Goal: Information Seeking & Learning: Learn about a topic

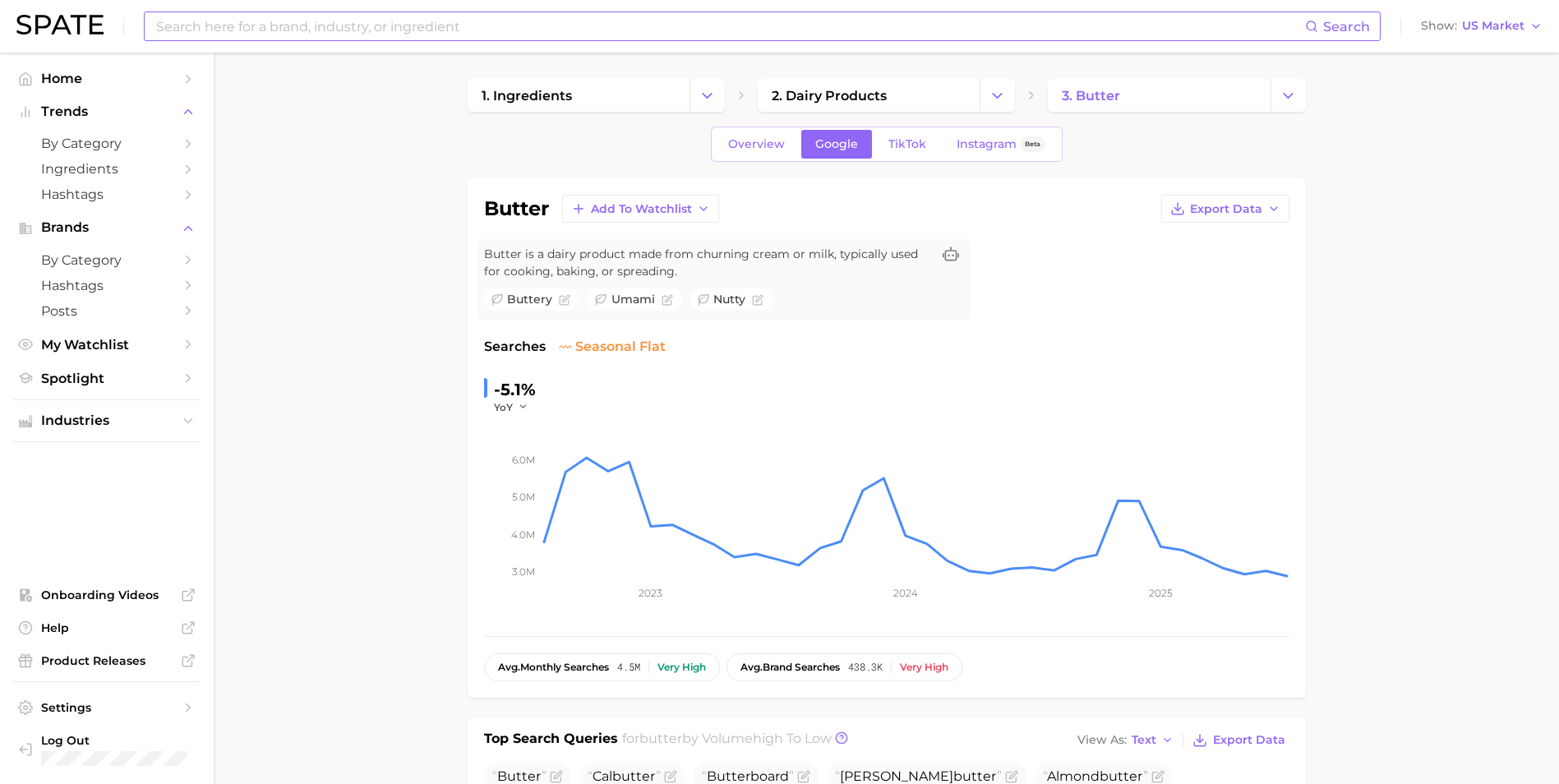
click at [244, 14] on input at bounding box center [730, 26] width 1151 height 28
click at [268, 32] on input at bounding box center [730, 26] width 1151 height 28
type input "C"
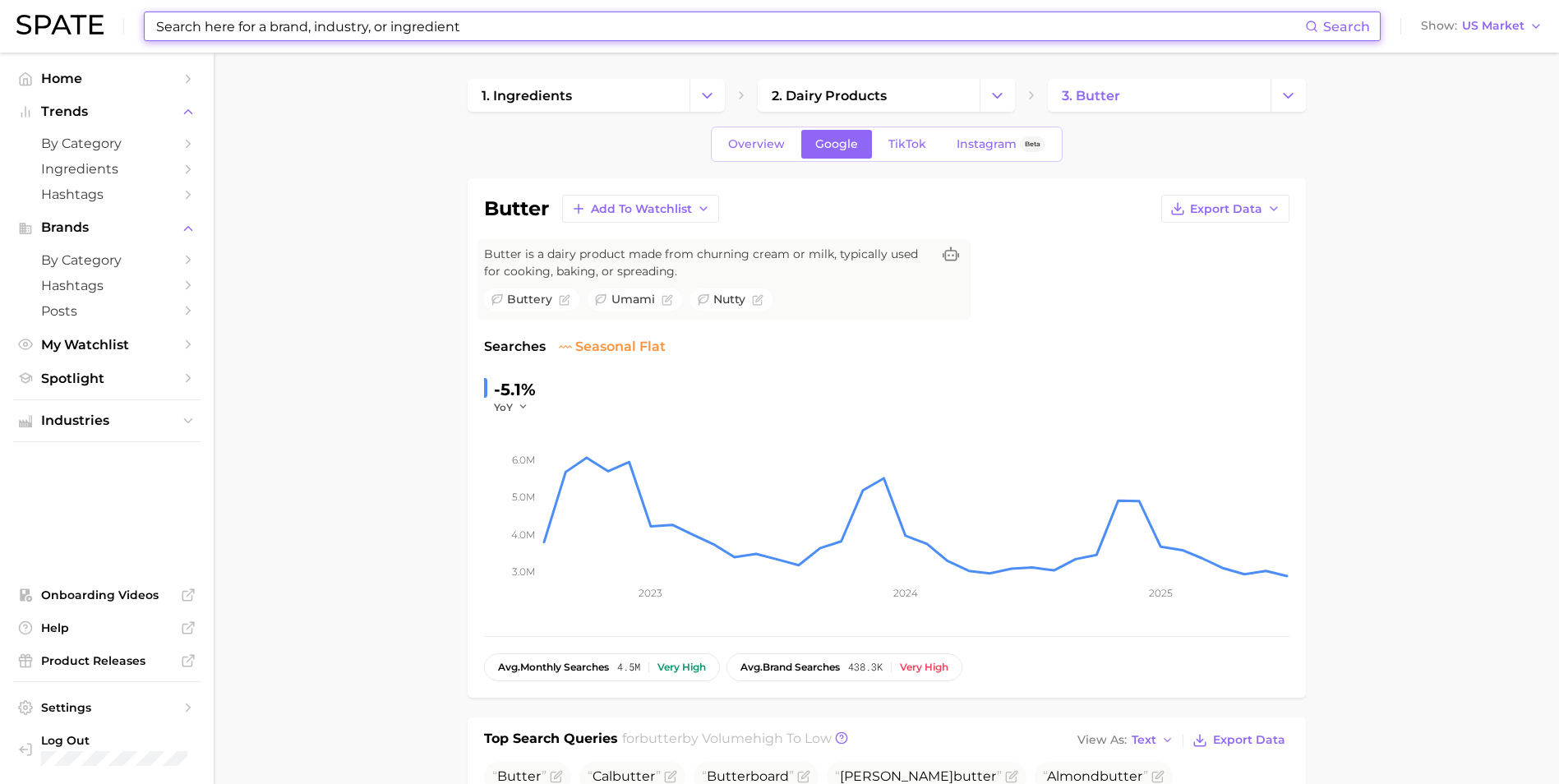
type input "C"
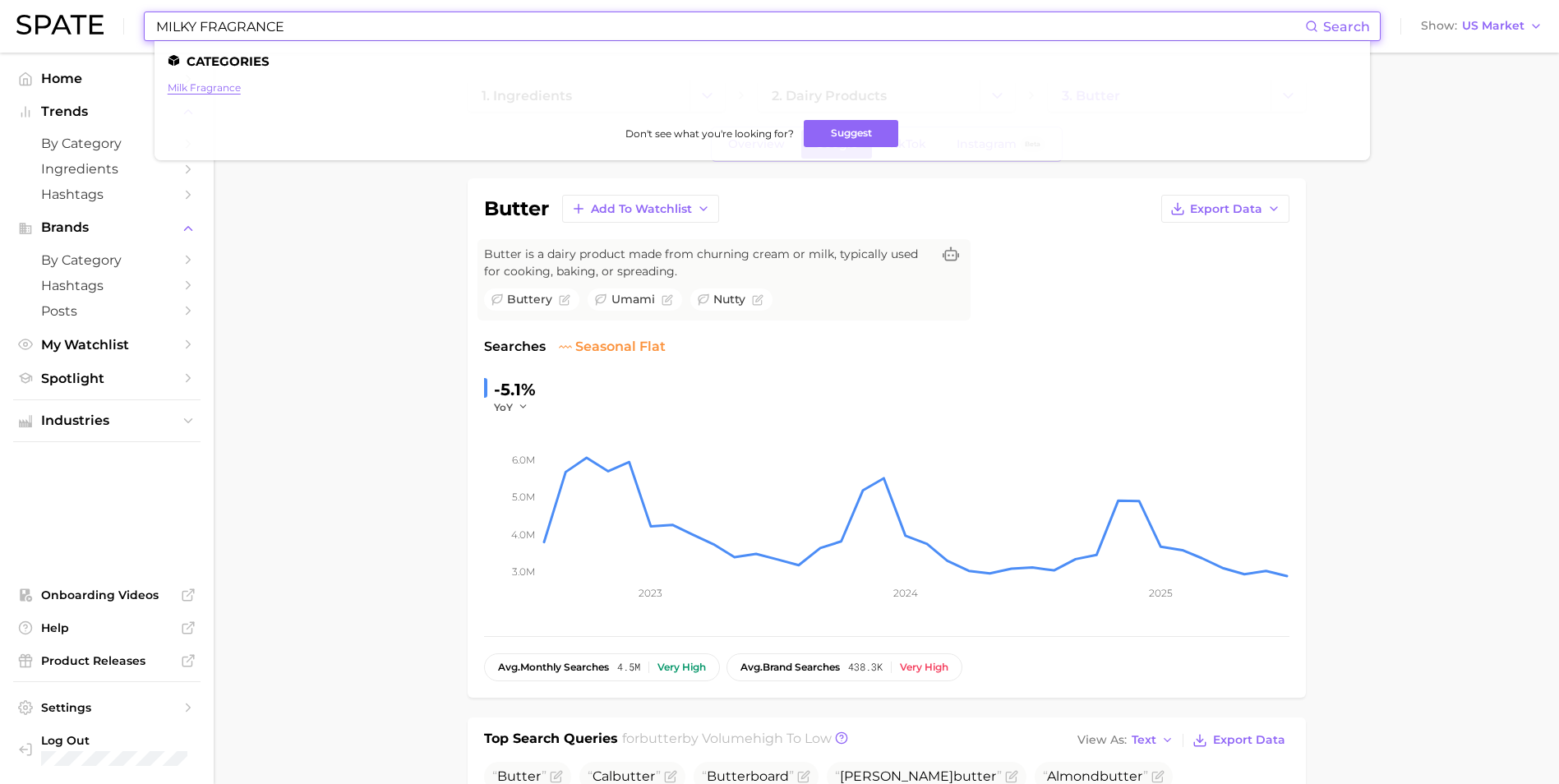
type input "MILKY FRAGRANCE"
click at [208, 82] on link "milk fragrance" at bounding box center [205, 87] width 73 height 12
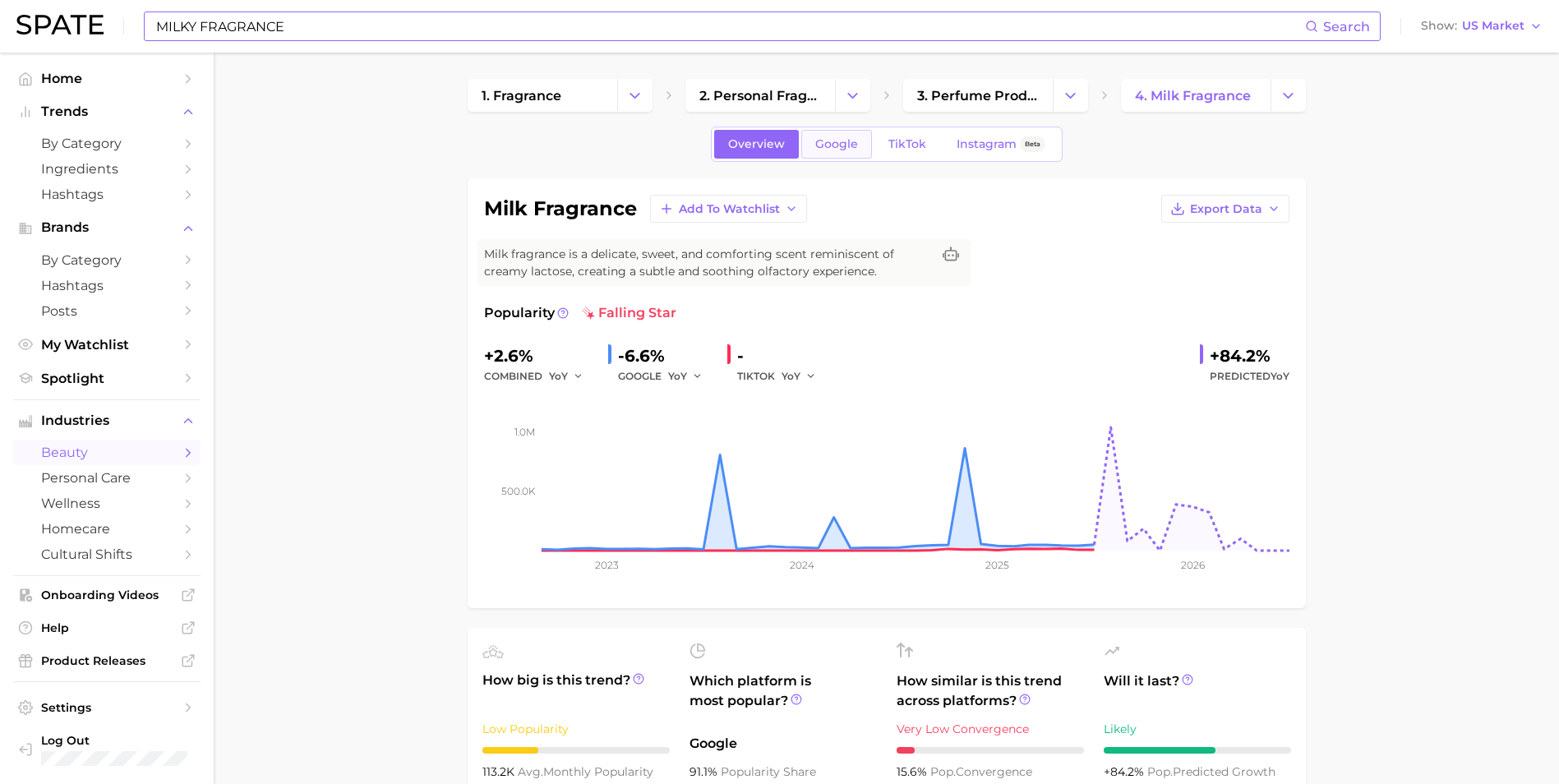
click at [828, 144] on span "Google" at bounding box center [837, 144] width 43 height 14
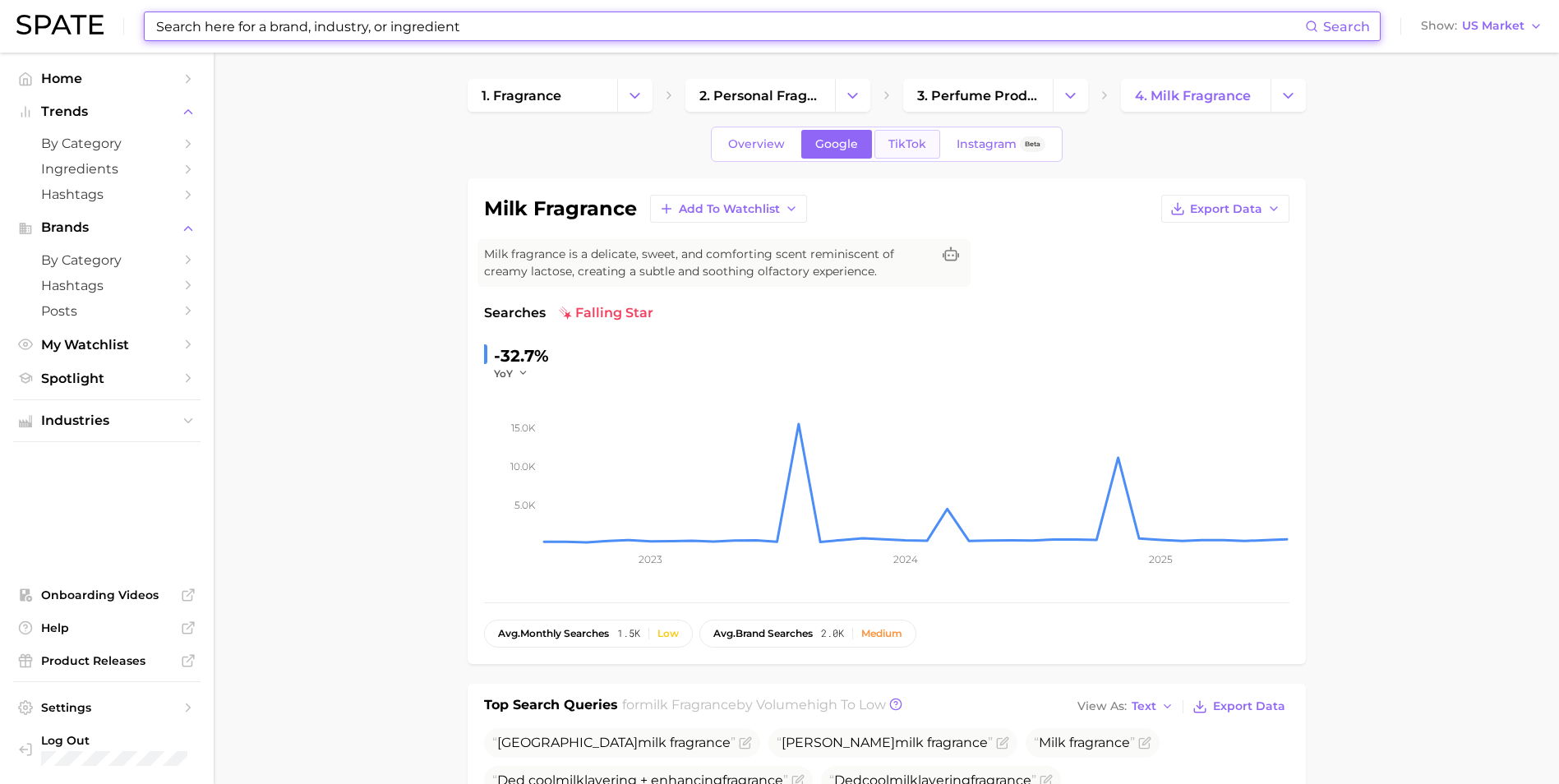
click at [878, 149] on link "TikTok" at bounding box center [907, 144] width 66 height 29
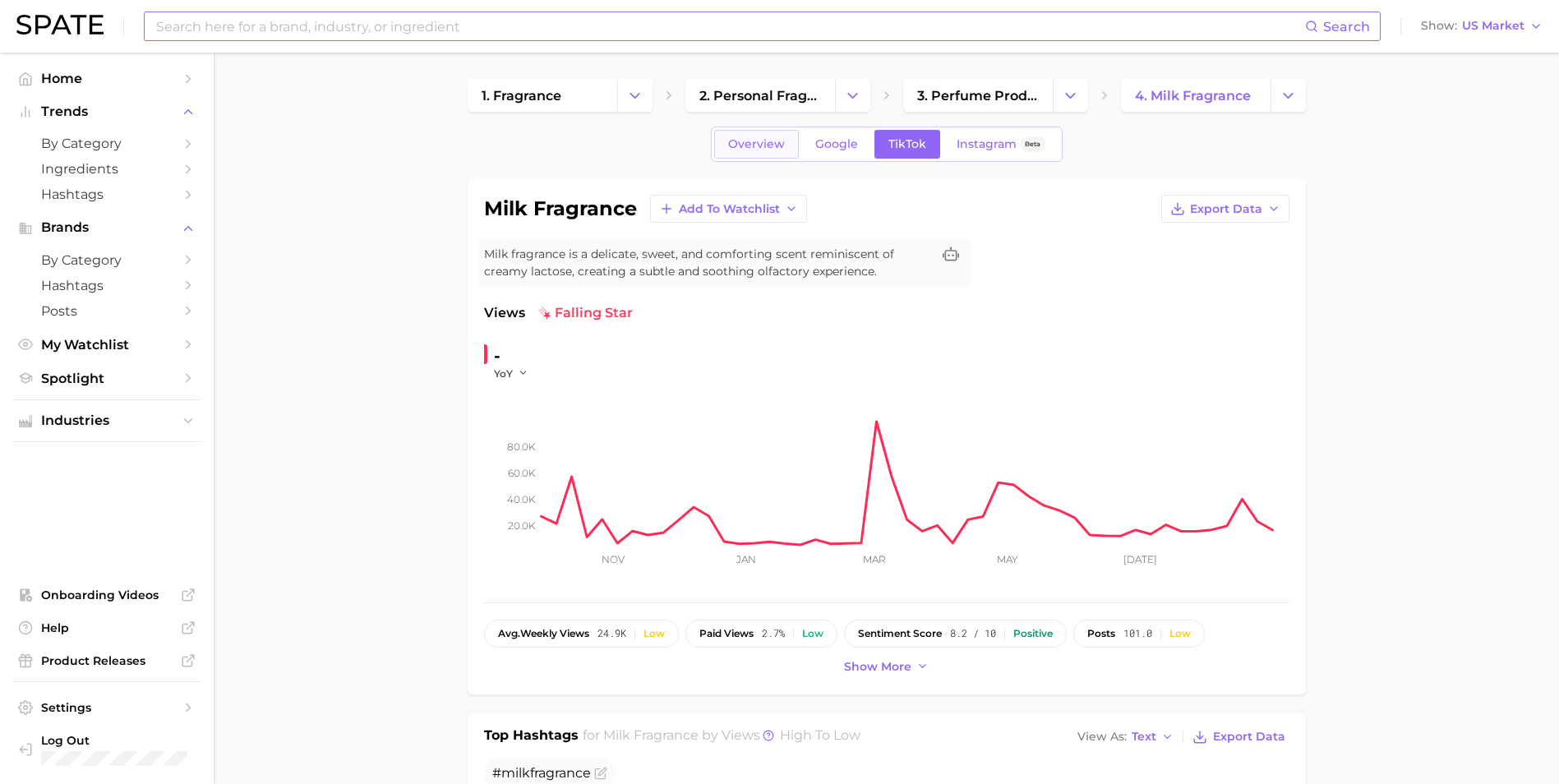
click at [788, 143] on link "Overview" at bounding box center [756, 144] width 84 height 29
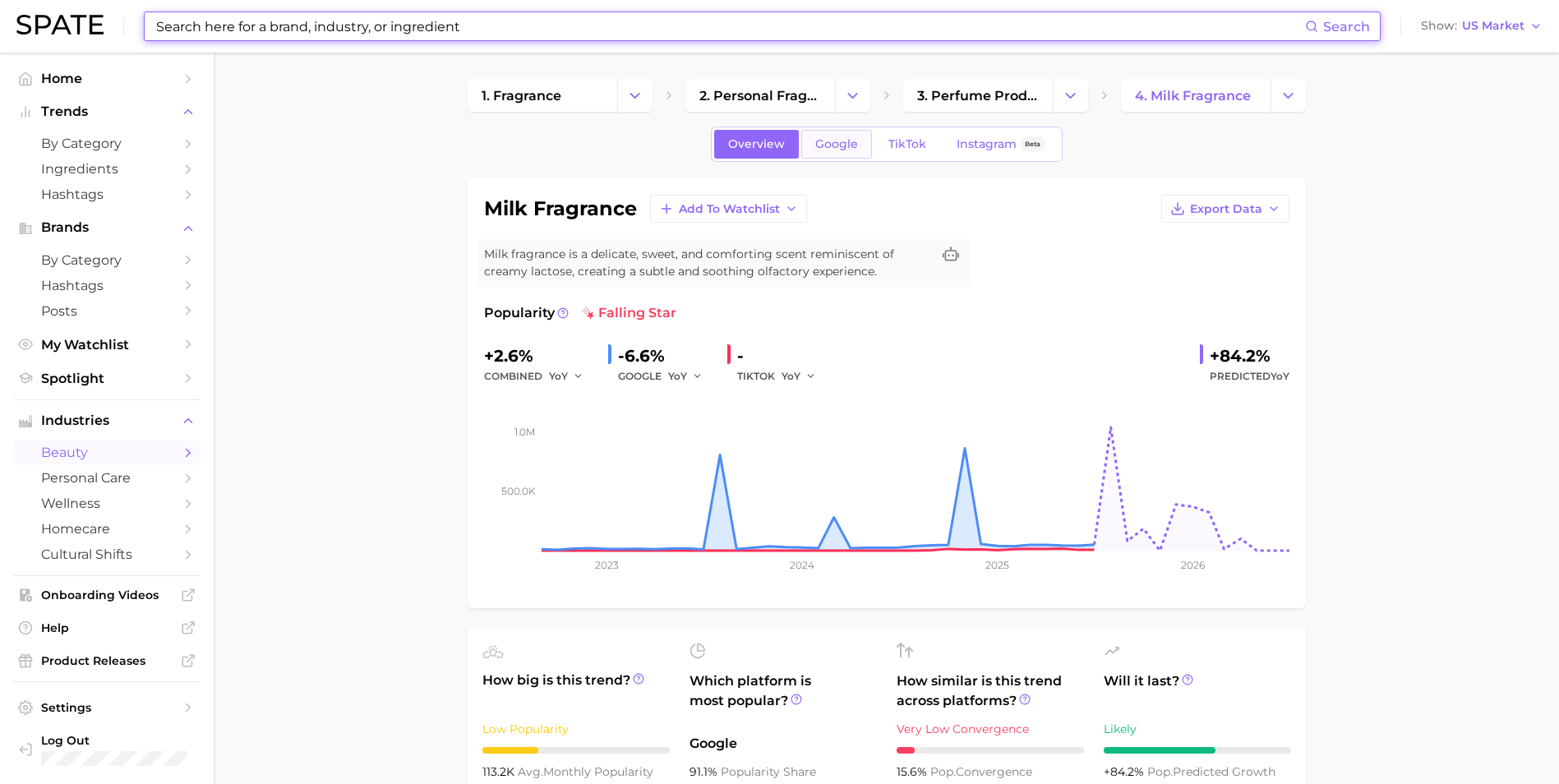
click at [841, 153] on link "Google" at bounding box center [836, 144] width 71 height 29
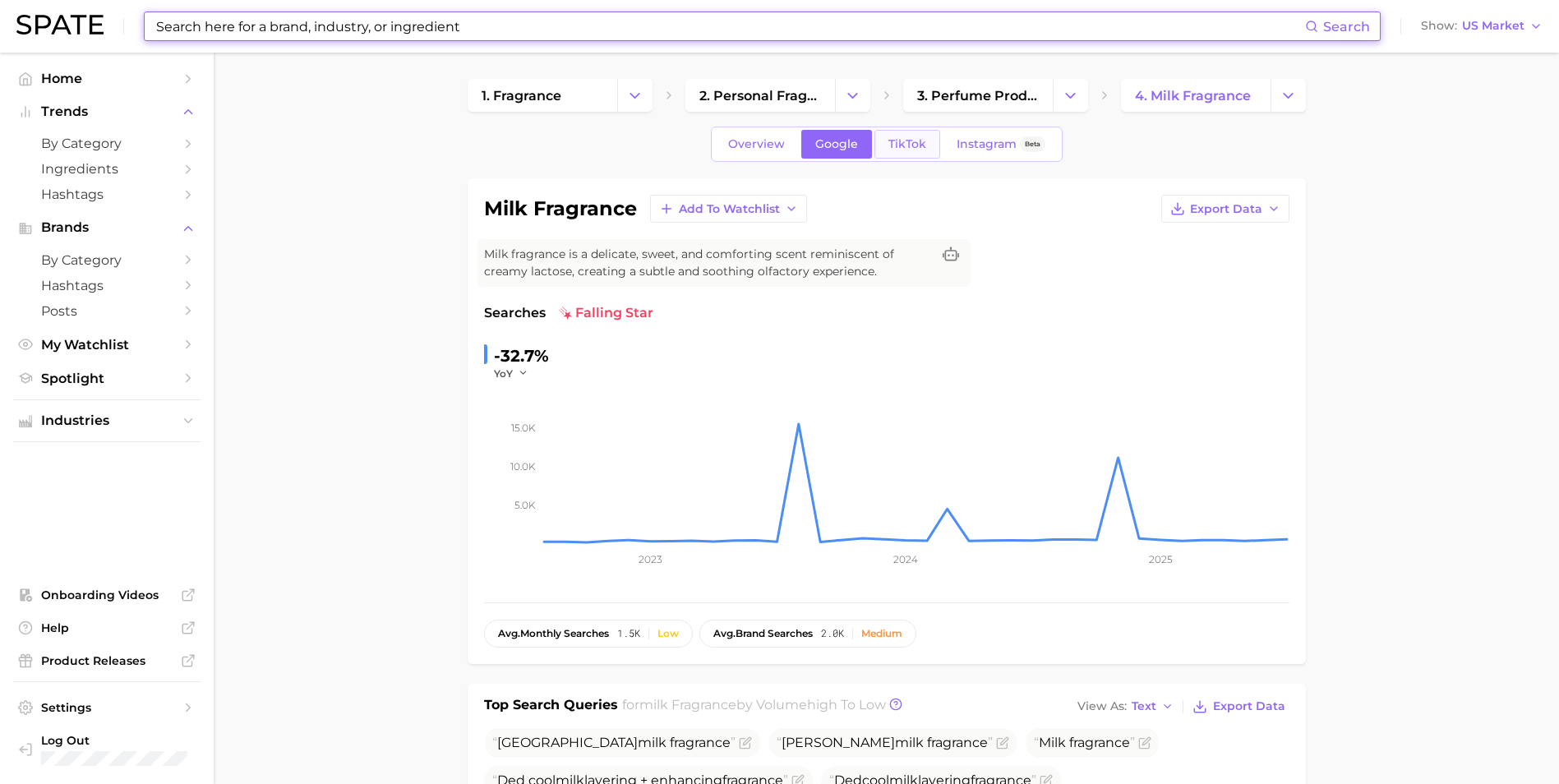
click at [909, 147] on span "TikTok" at bounding box center [907, 144] width 38 height 14
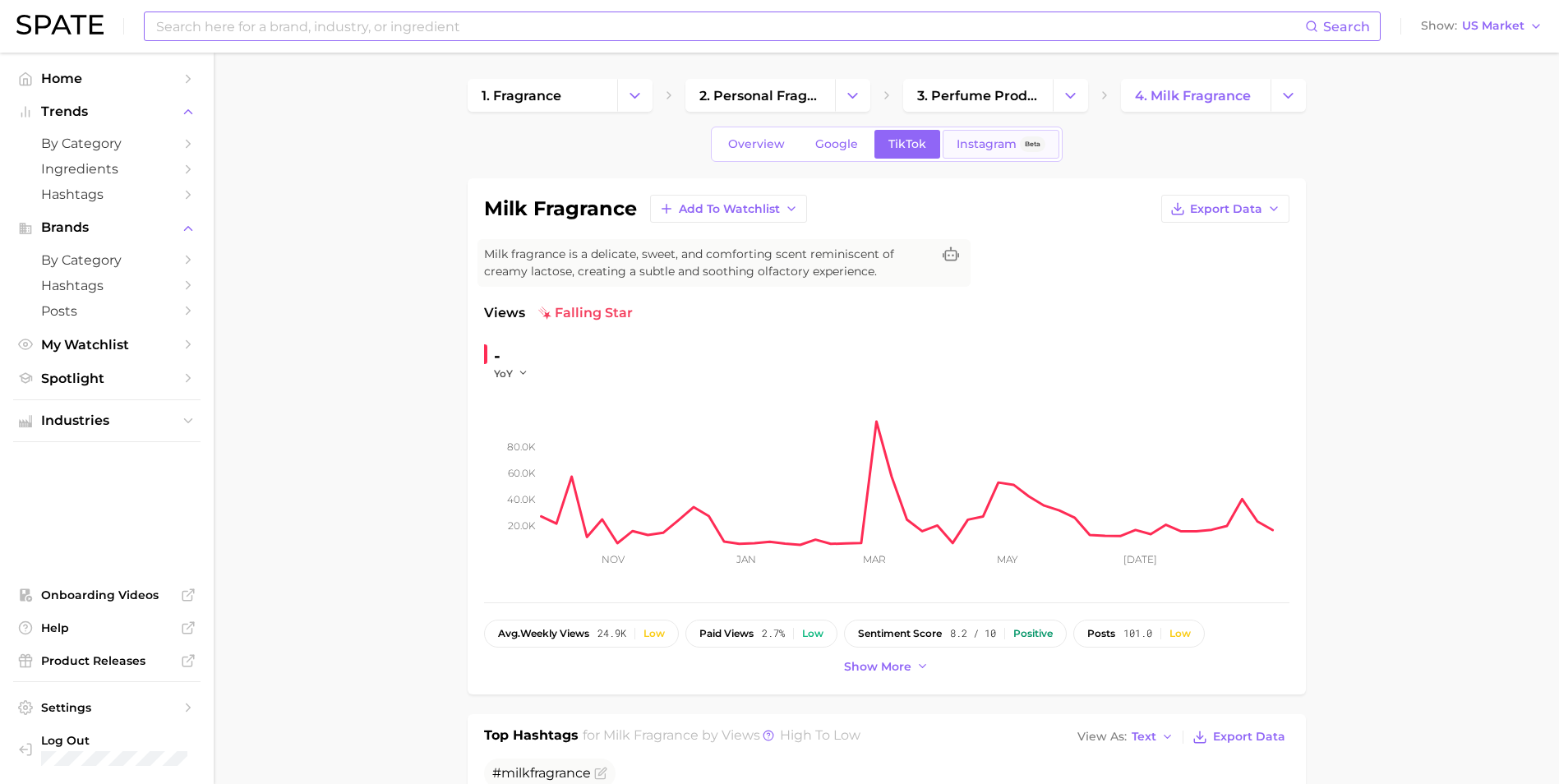
click at [950, 153] on link "Instagram Beta" at bounding box center [1001, 144] width 117 height 29
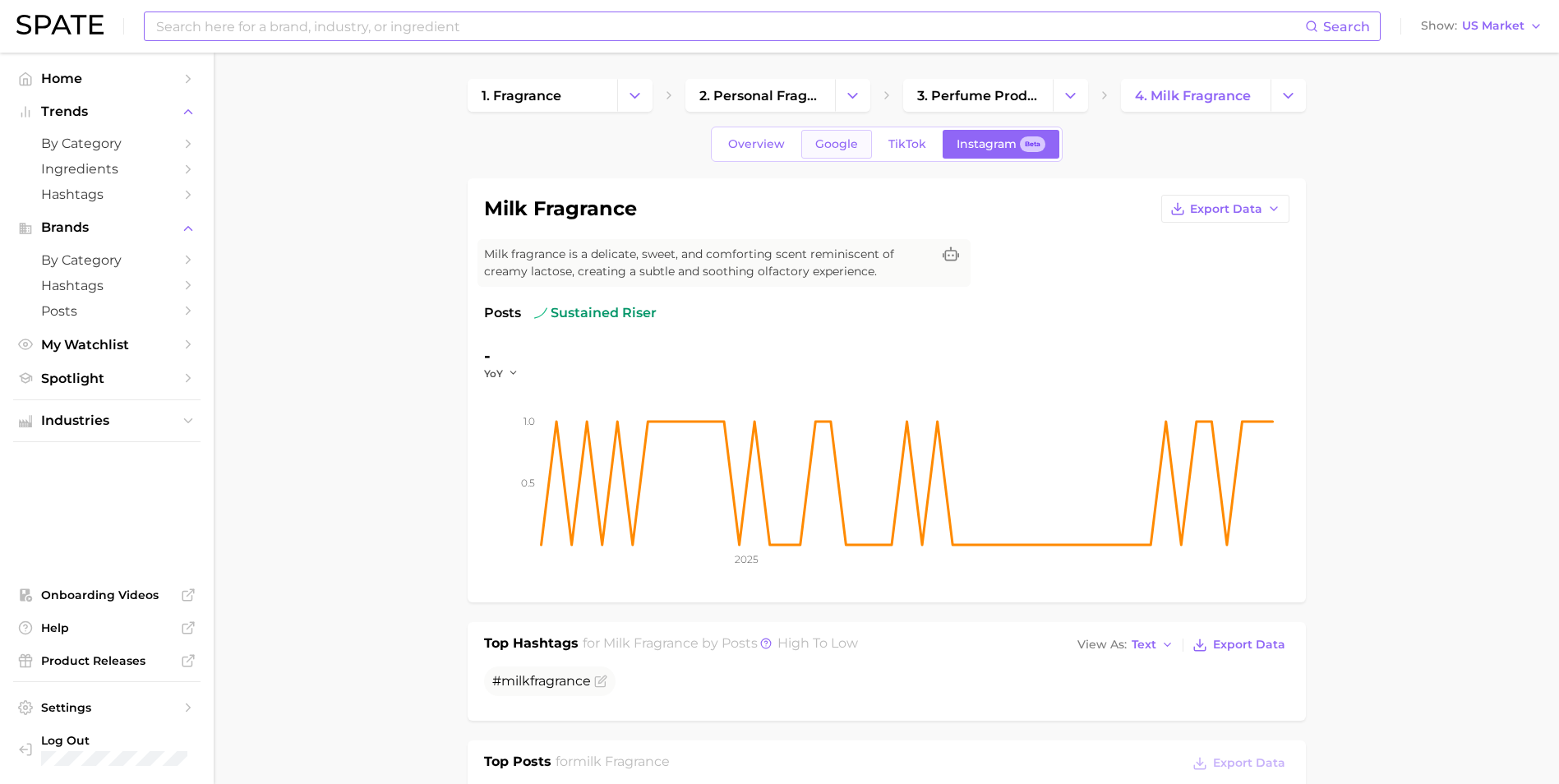
click at [864, 141] on link "Google" at bounding box center [836, 144] width 71 height 29
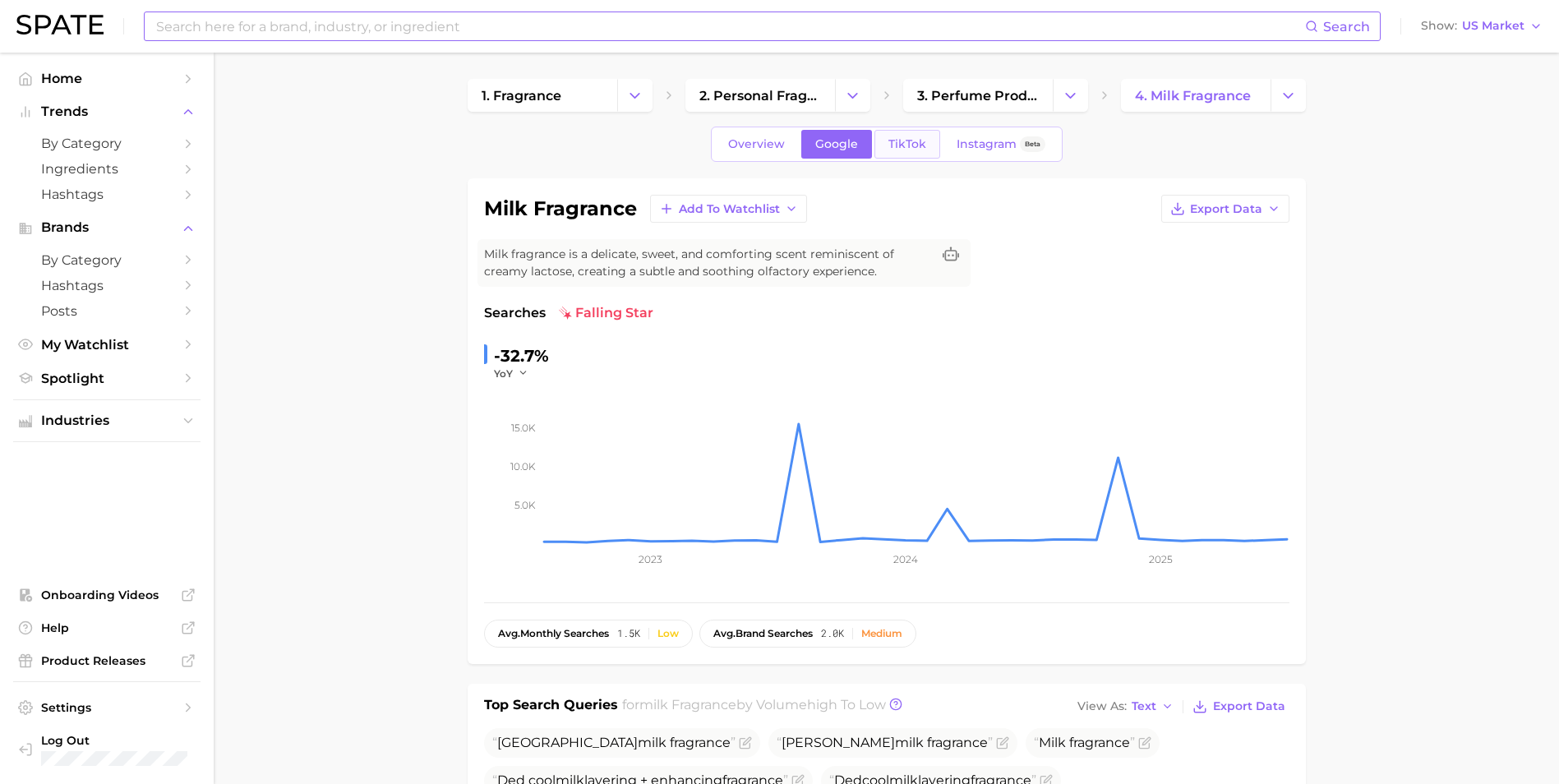
click at [921, 152] on link "TikTok" at bounding box center [907, 144] width 66 height 29
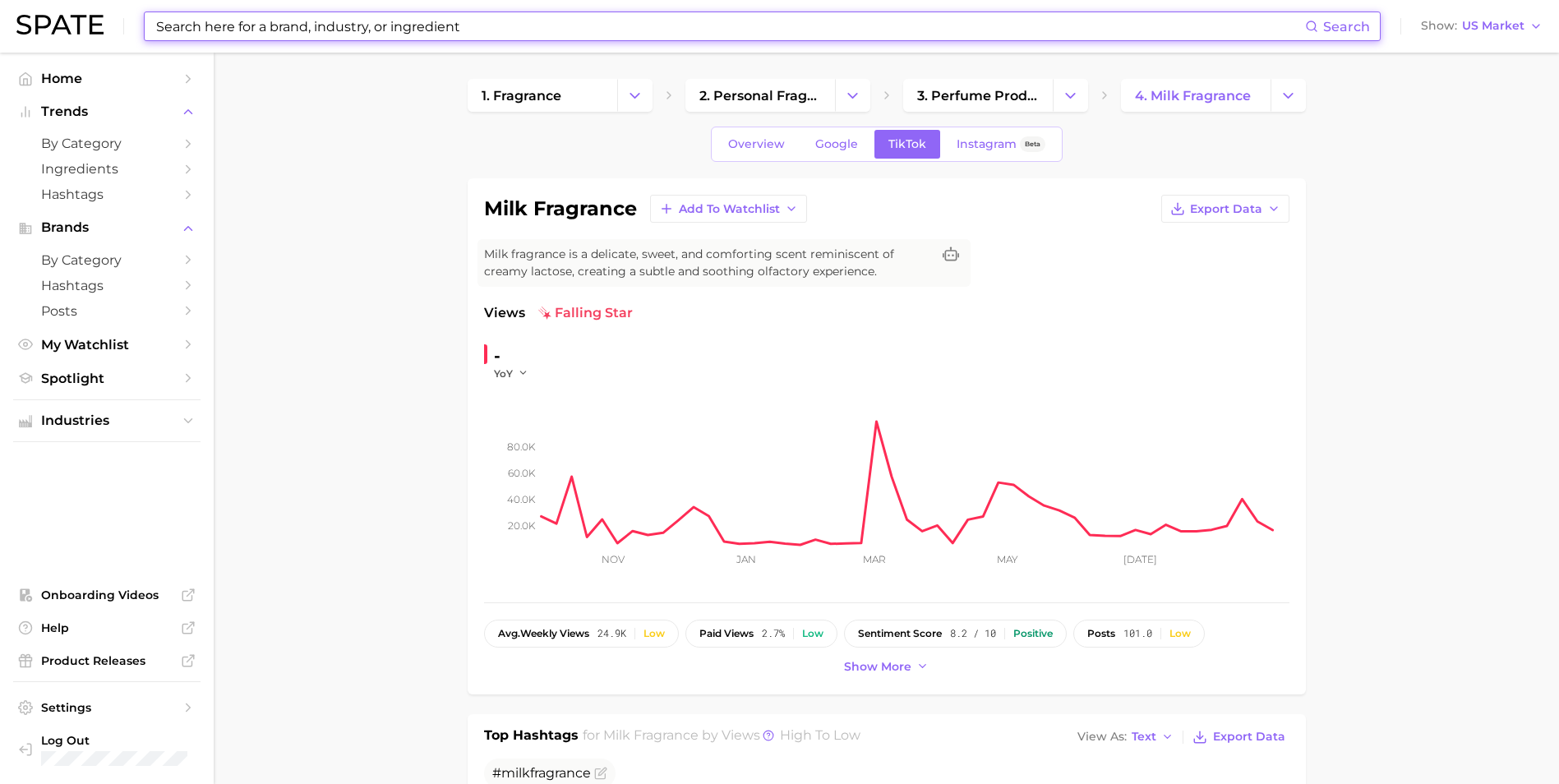
click at [483, 32] on input at bounding box center [730, 26] width 1151 height 28
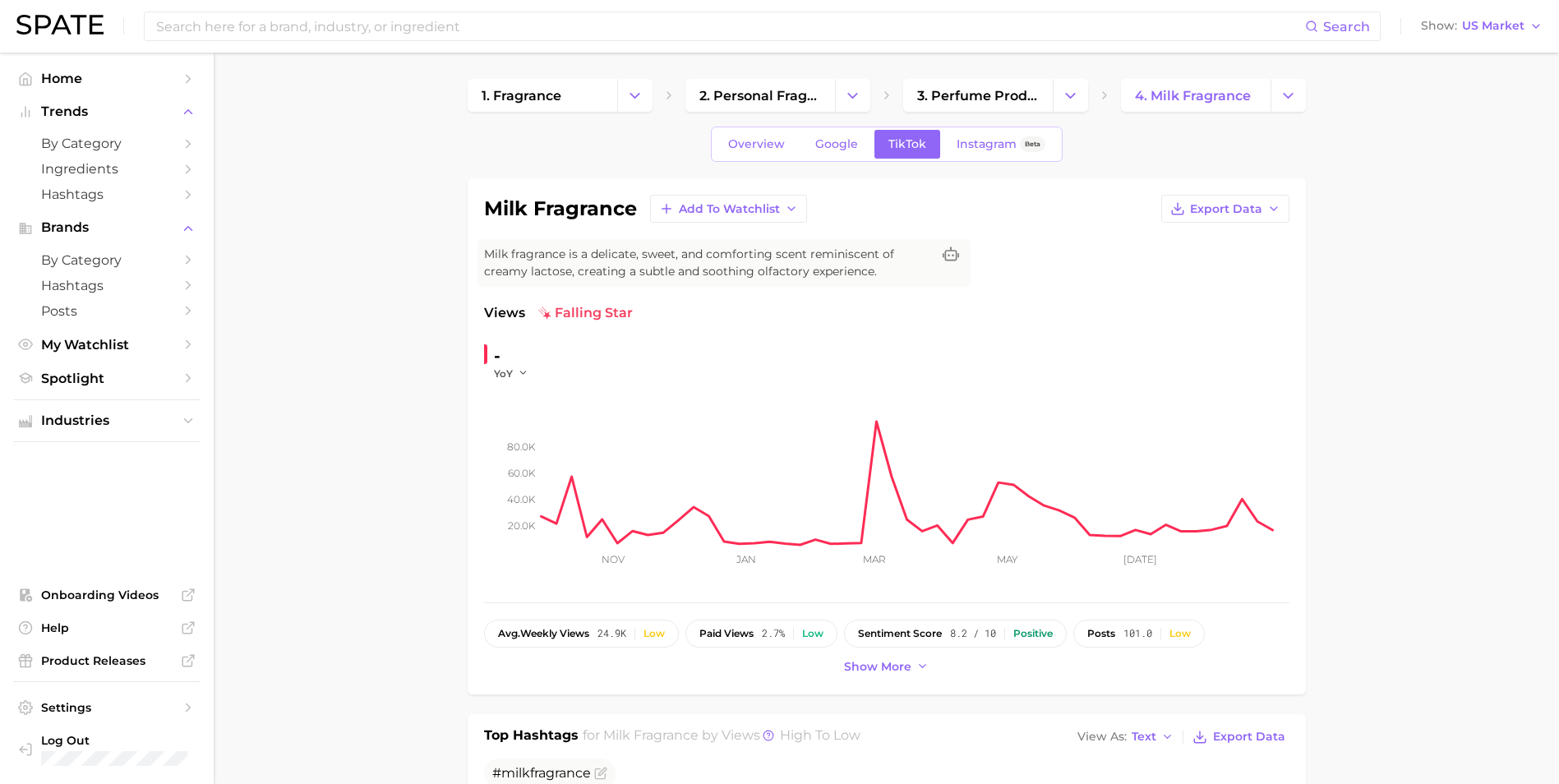
click at [446, 32] on input at bounding box center [730, 26] width 1151 height 28
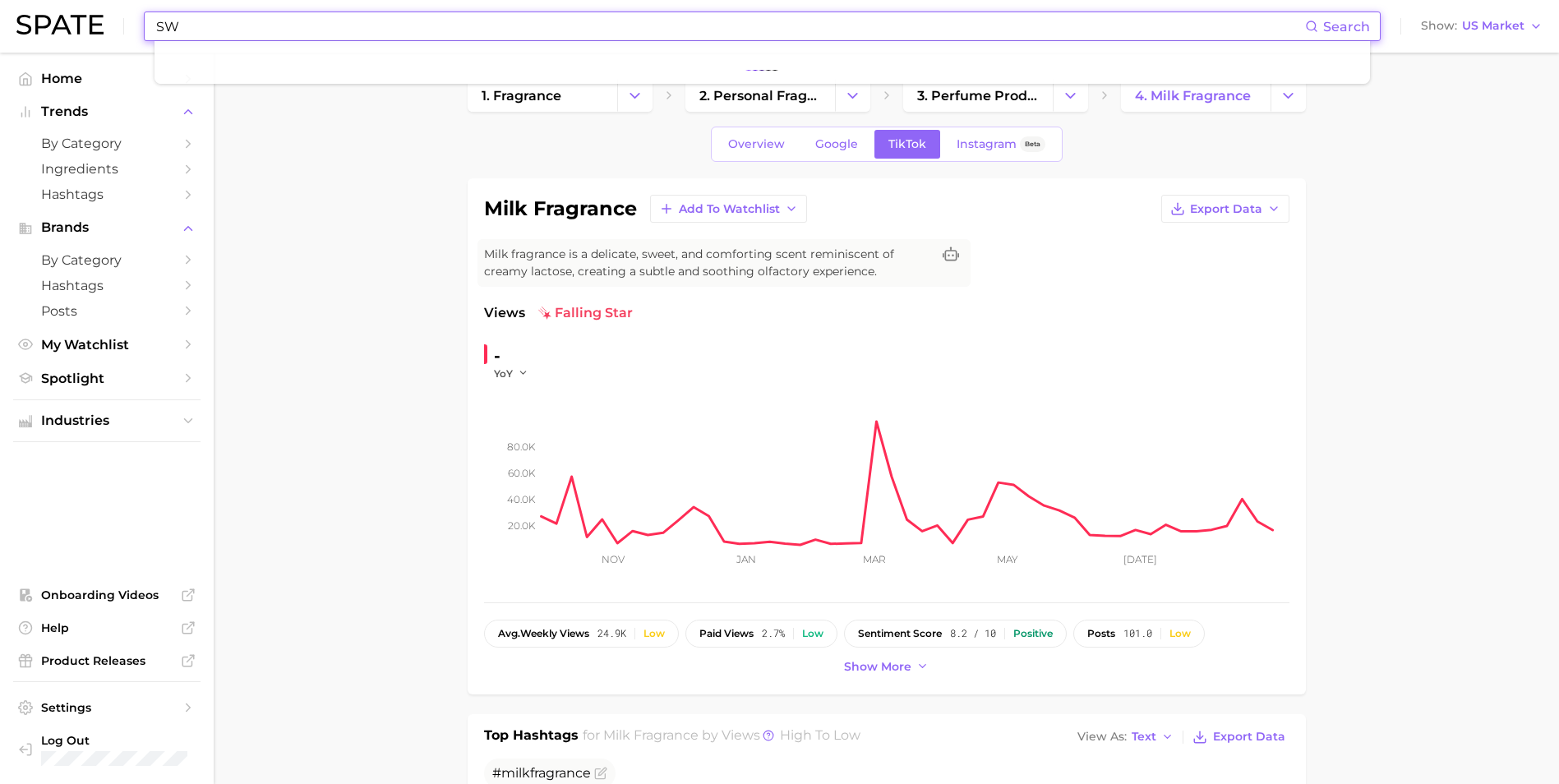
type input "S"
type input "GOURMAND FRAGRANCE"
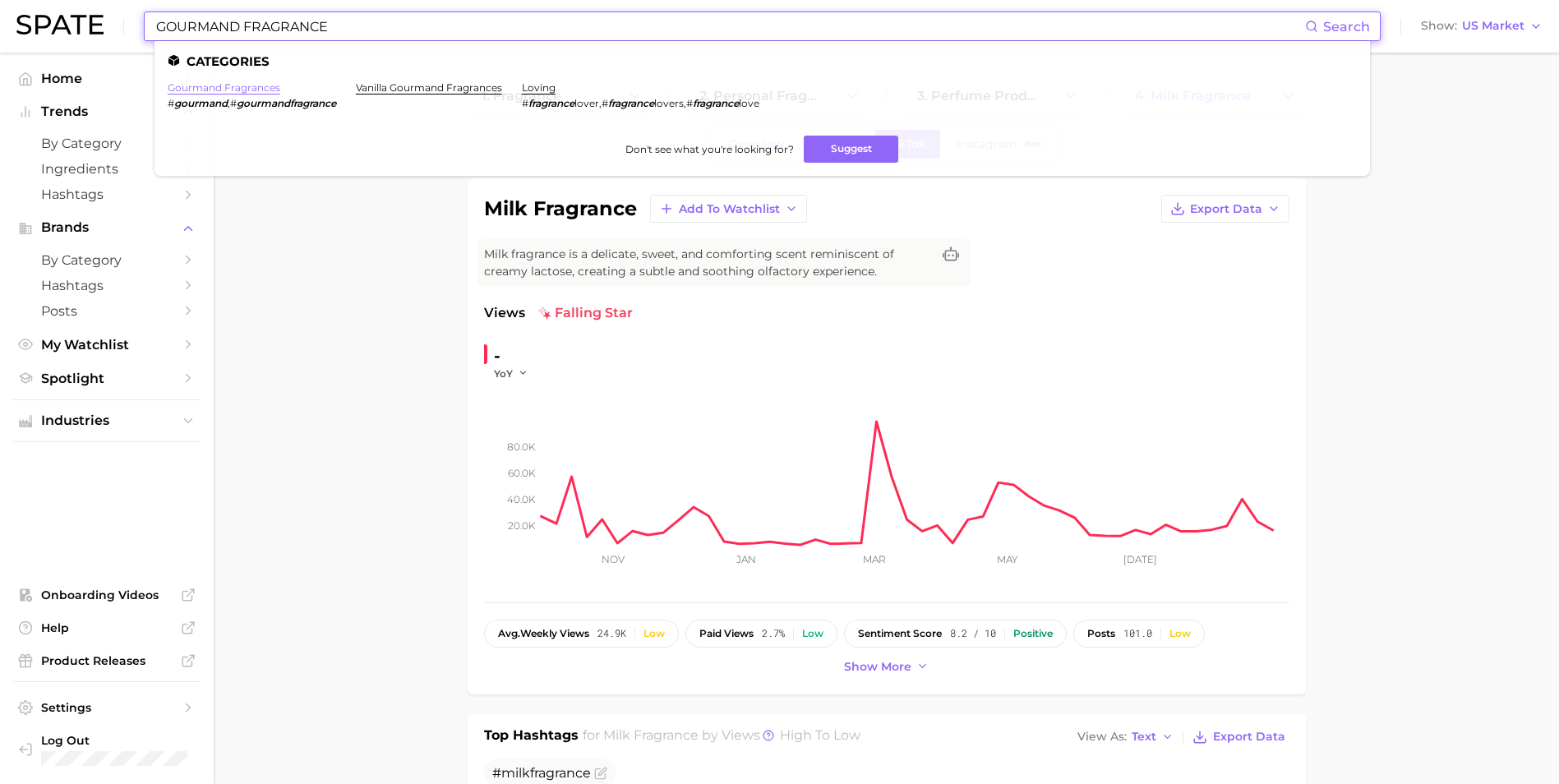
click at [205, 93] on link "gourmand fragrances" at bounding box center [224, 87] width 113 height 12
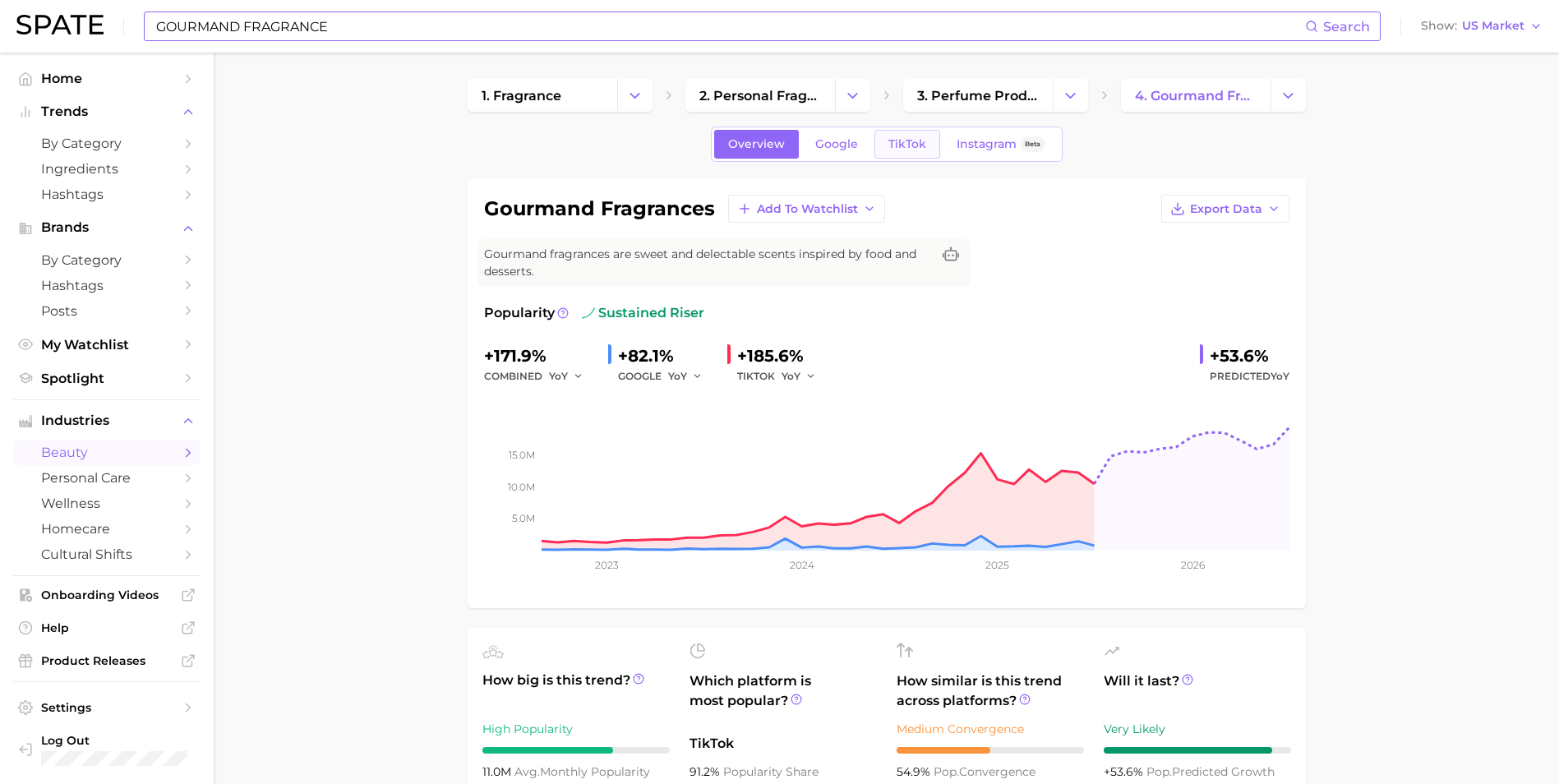
click at [909, 140] on span "TikTok" at bounding box center [907, 144] width 38 height 14
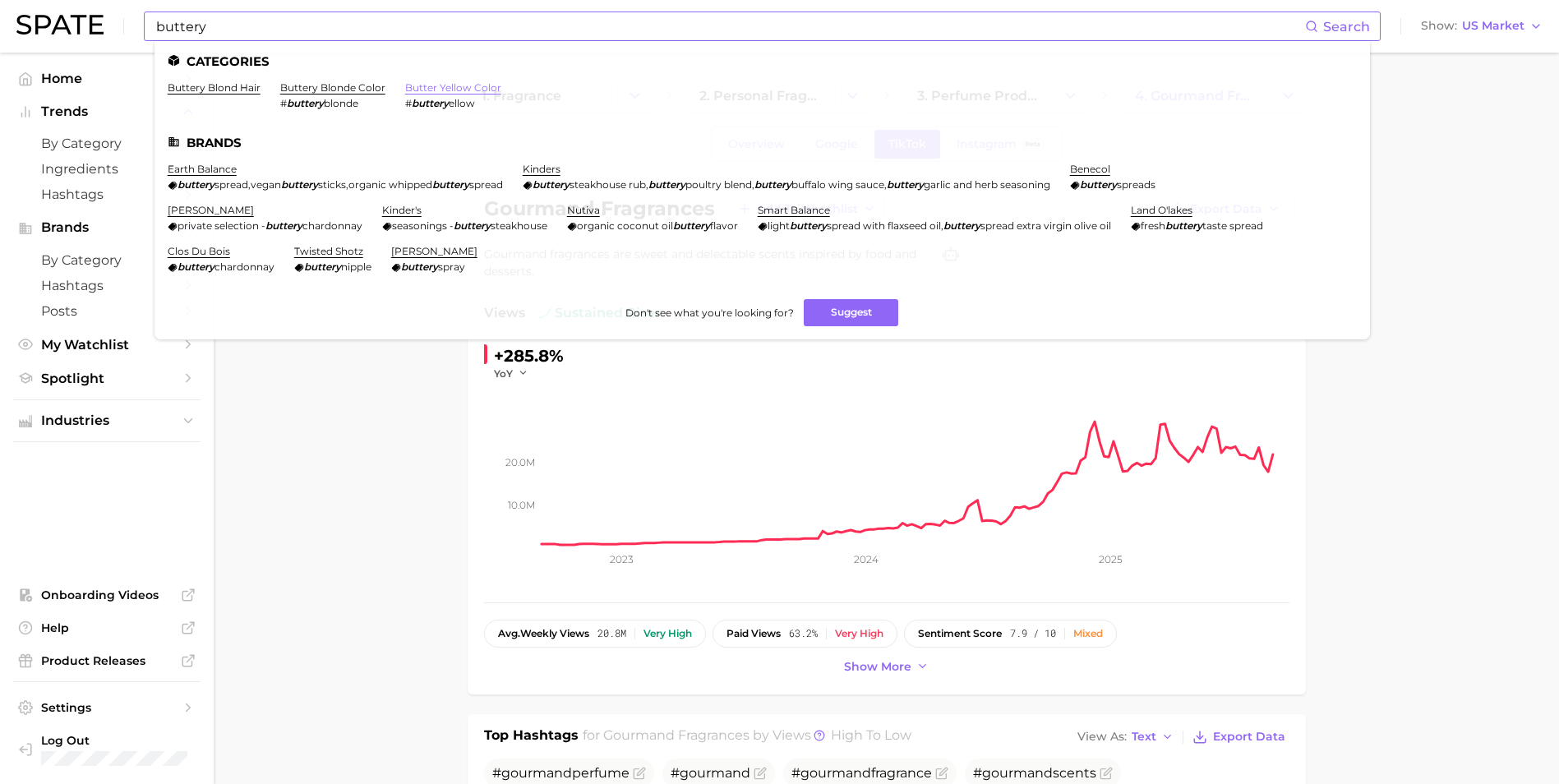
click at [419, 86] on link "butter yellow color" at bounding box center [453, 87] width 96 height 12
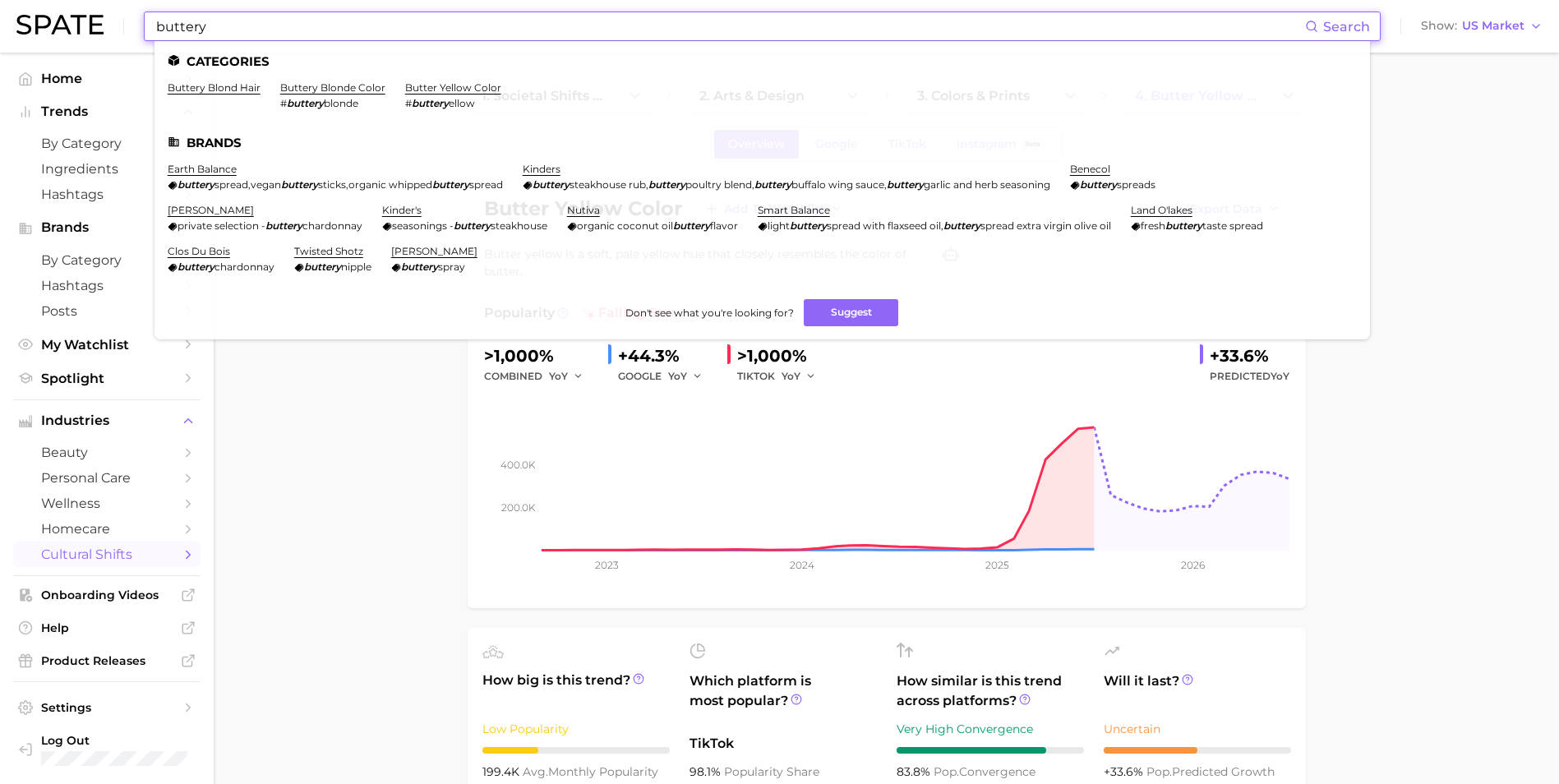
click at [217, 25] on input "buttery" at bounding box center [730, 26] width 1151 height 28
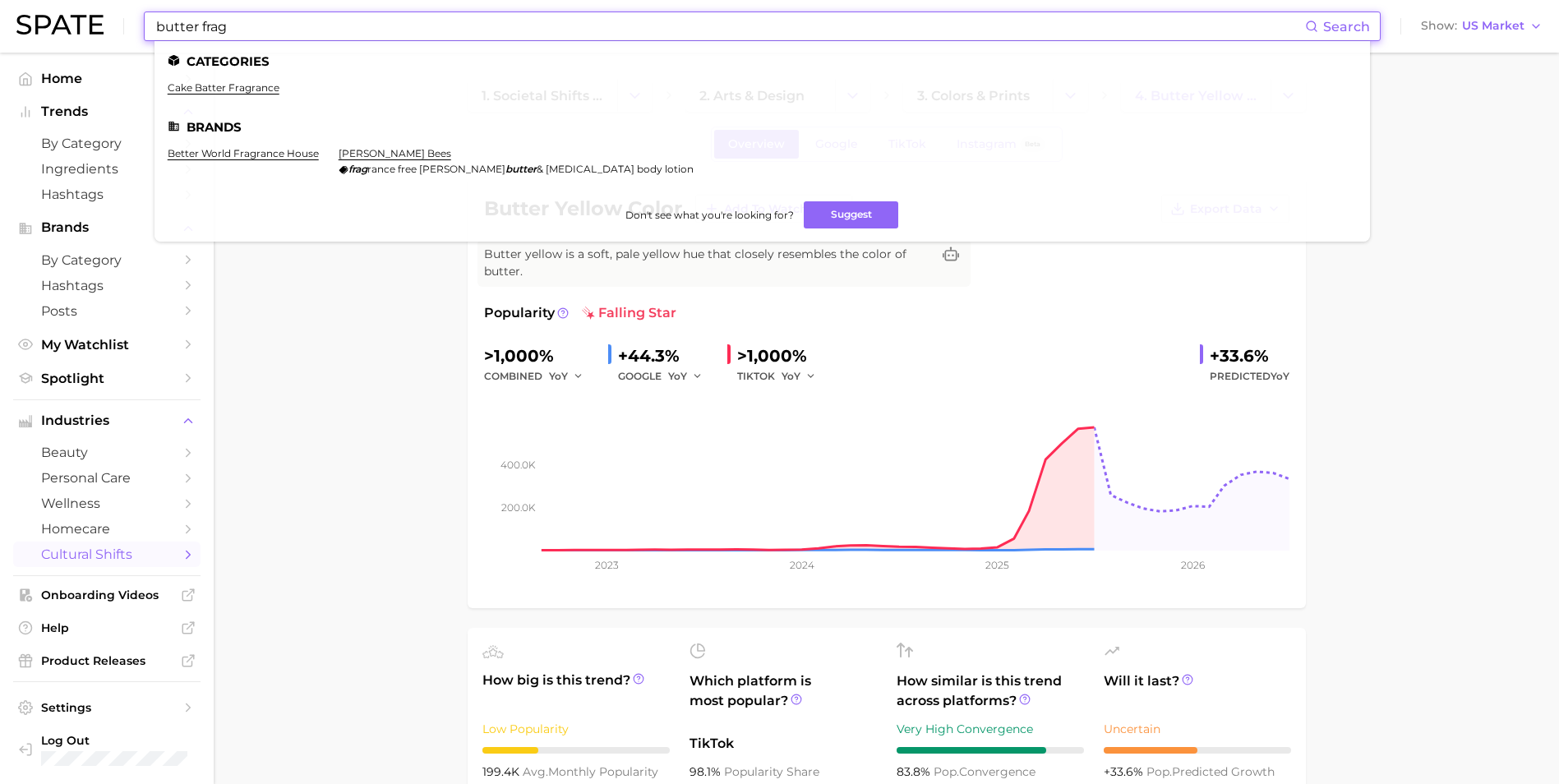
drag, startPoint x: 287, startPoint y: 29, endPoint x: 8, endPoint y: 30, distance: 279.0
click at [8, 30] on header "butter frag Search Categories cake batter fragrance Brands better world fragran…" at bounding box center [779, 26] width 1559 height 53
click at [199, 27] on input "butter frag" at bounding box center [730, 26] width 1151 height 28
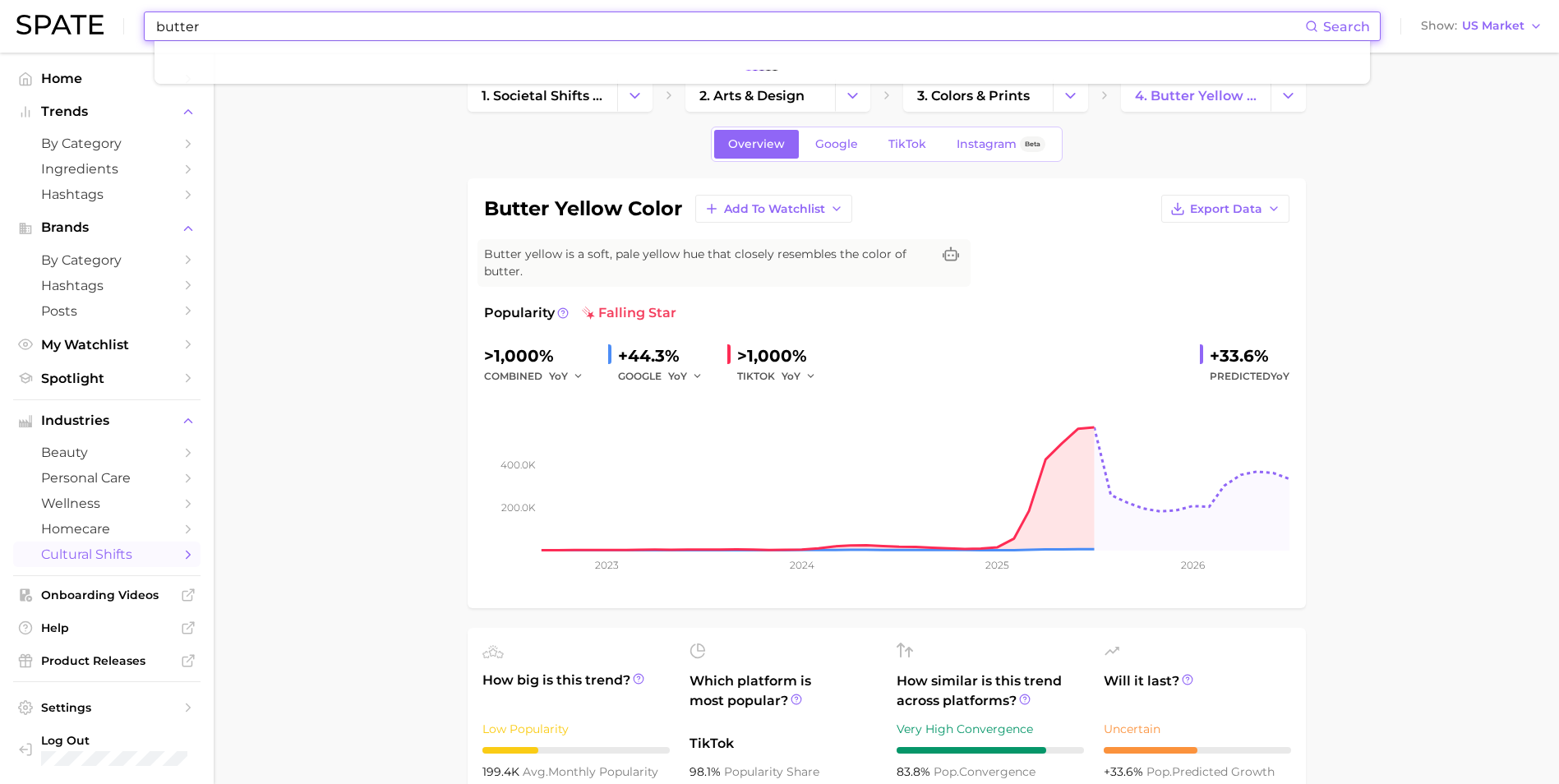
type input "butter"
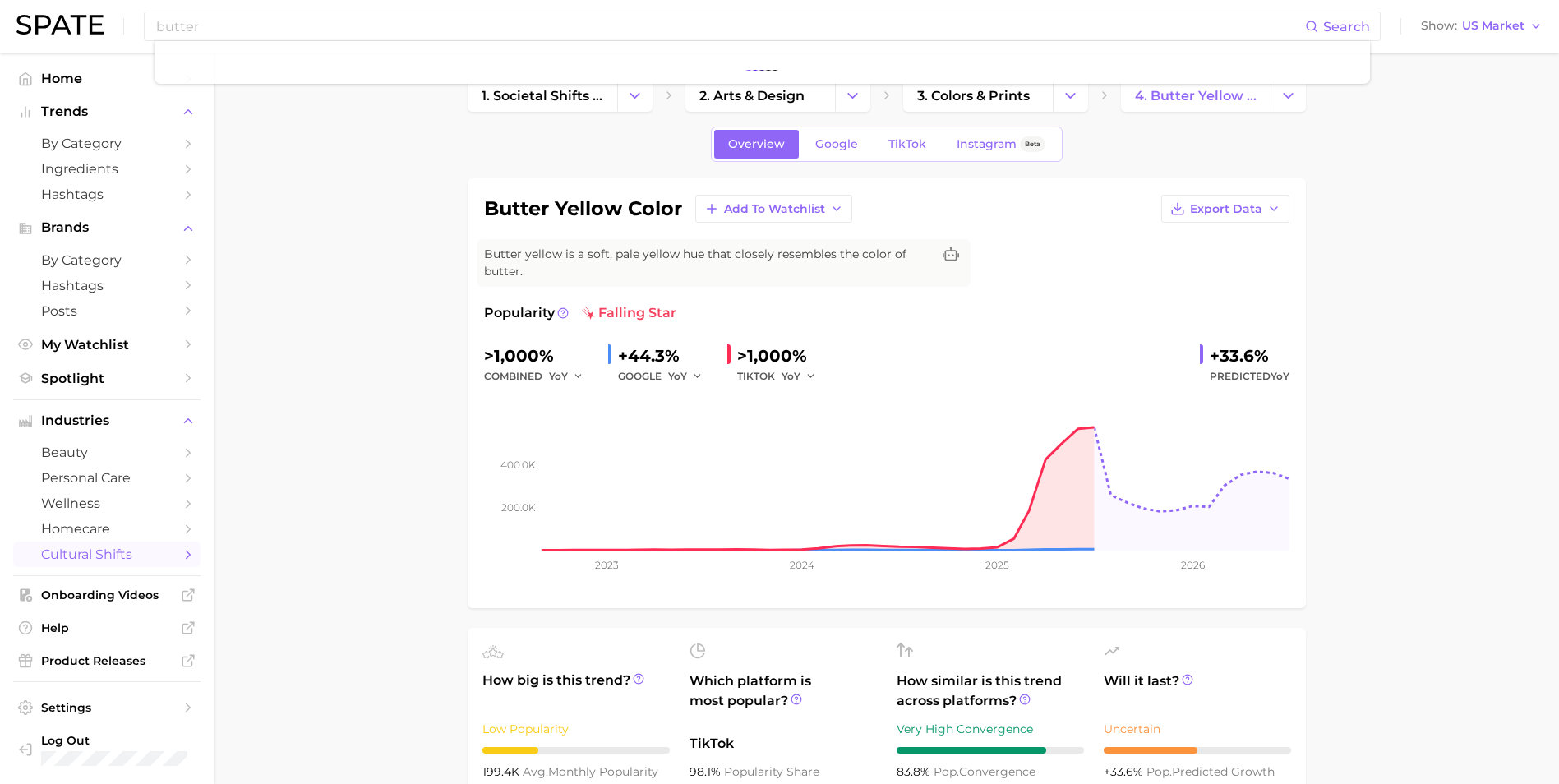
click at [357, 11] on div "butter Search Show US Market" at bounding box center [779, 26] width 1527 height 53
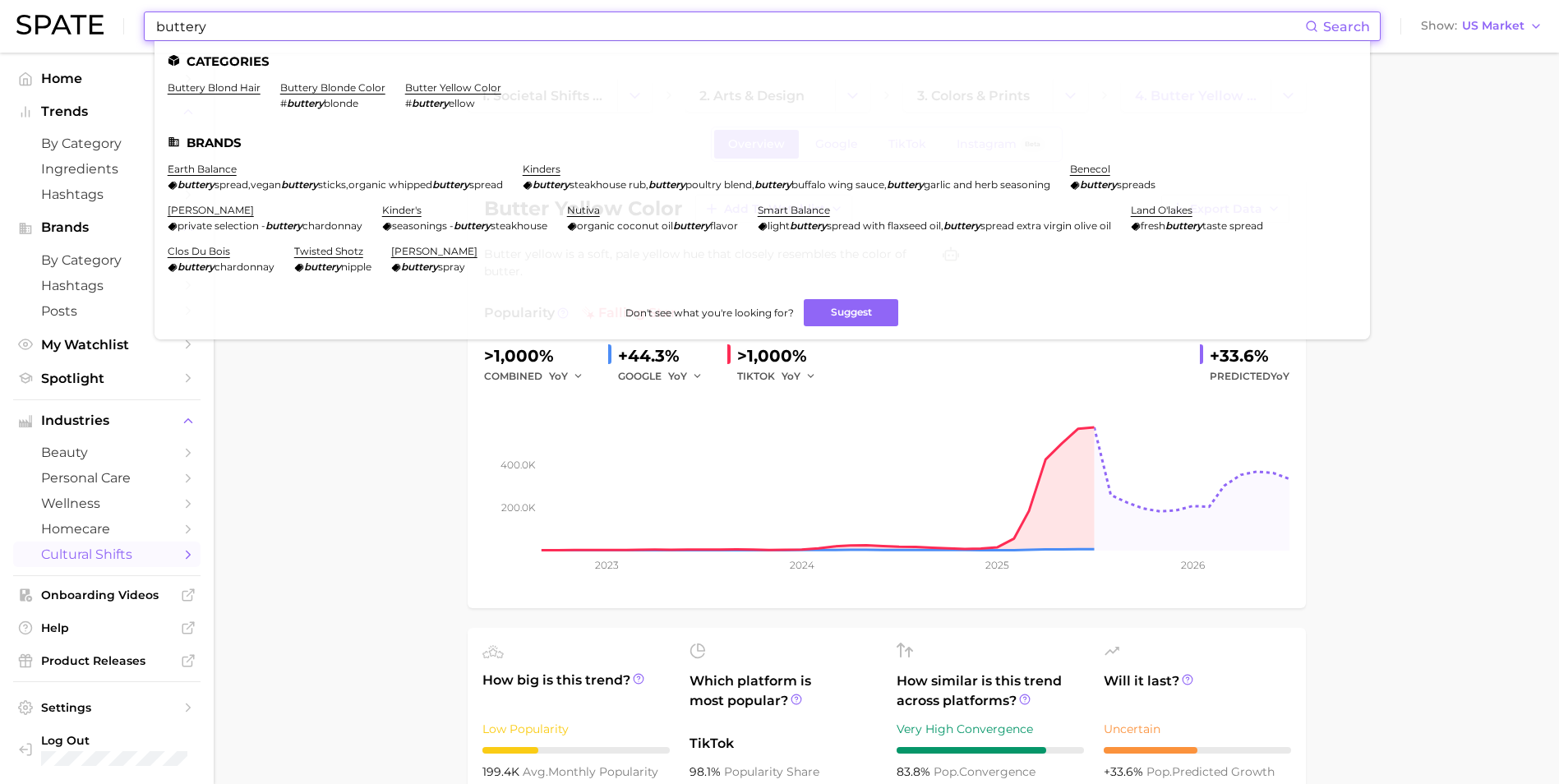
click at [429, 33] on input "buttery" at bounding box center [730, 26] width 1151 height 28
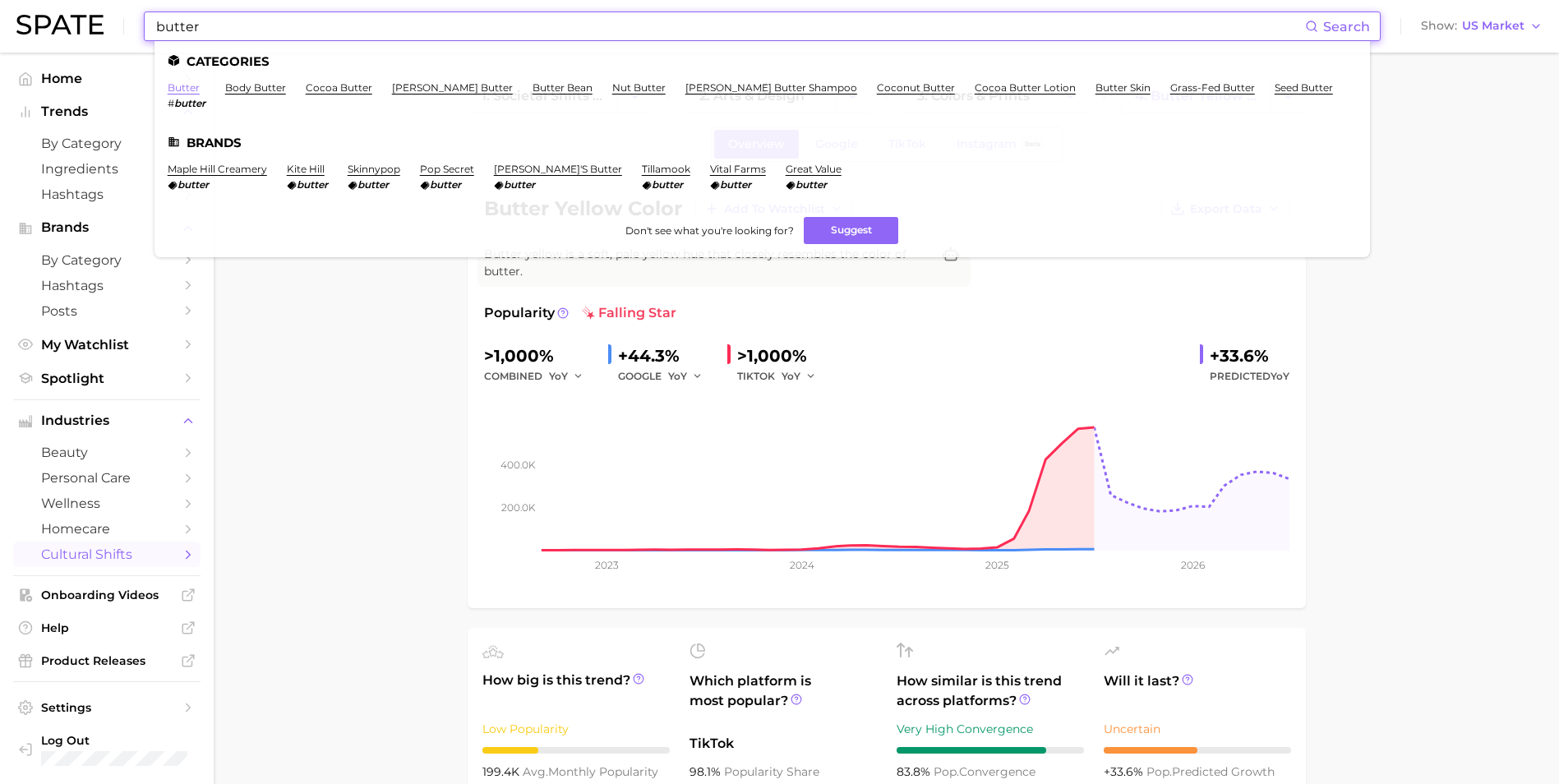
type input "butter"
click at [188, 86] on link "butter" at bounding box center [184, 87] width 32 height 12
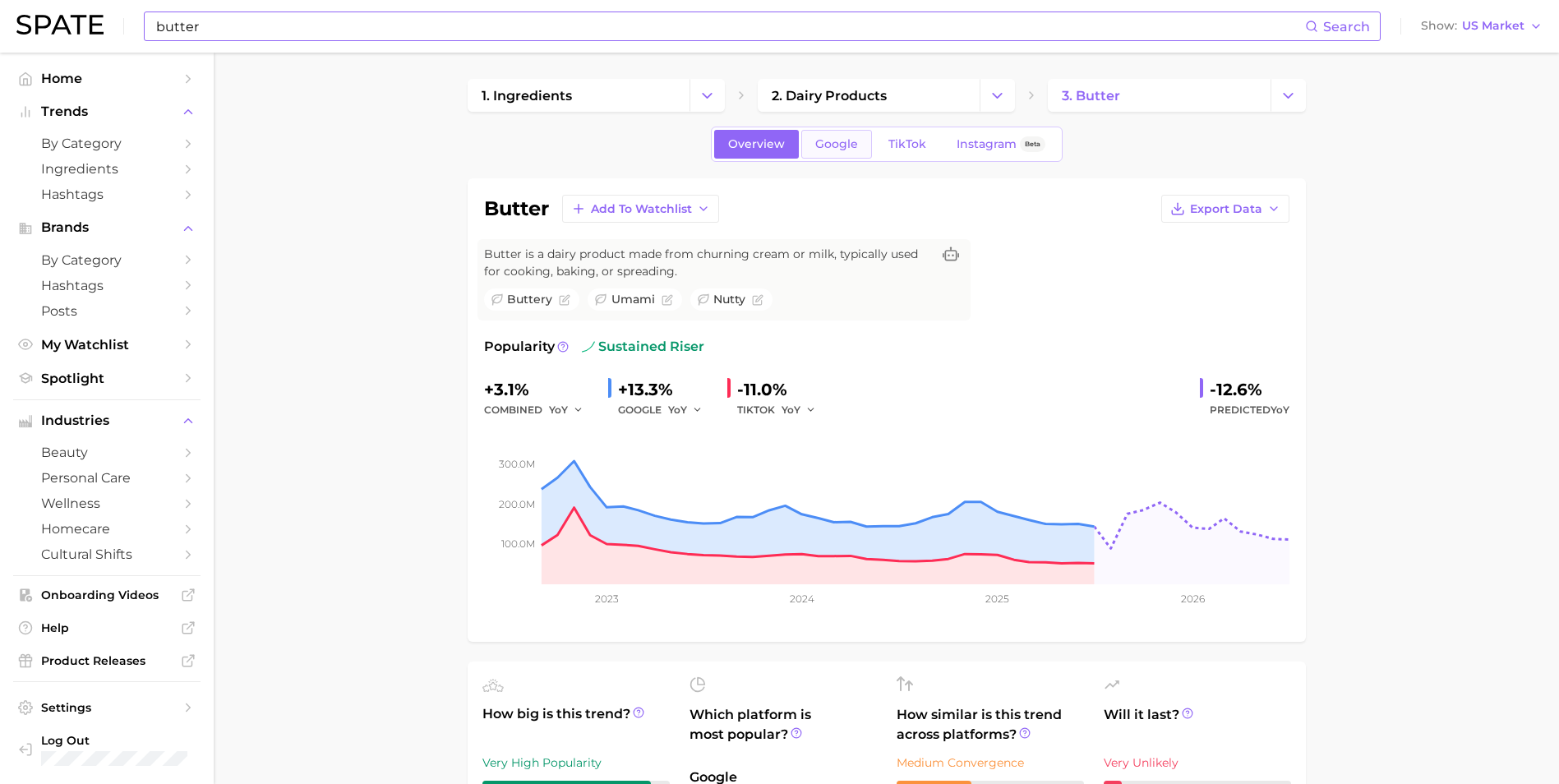
click at [834, 150] on span "Google" at bounding box center [837, 144] width 43 height 14
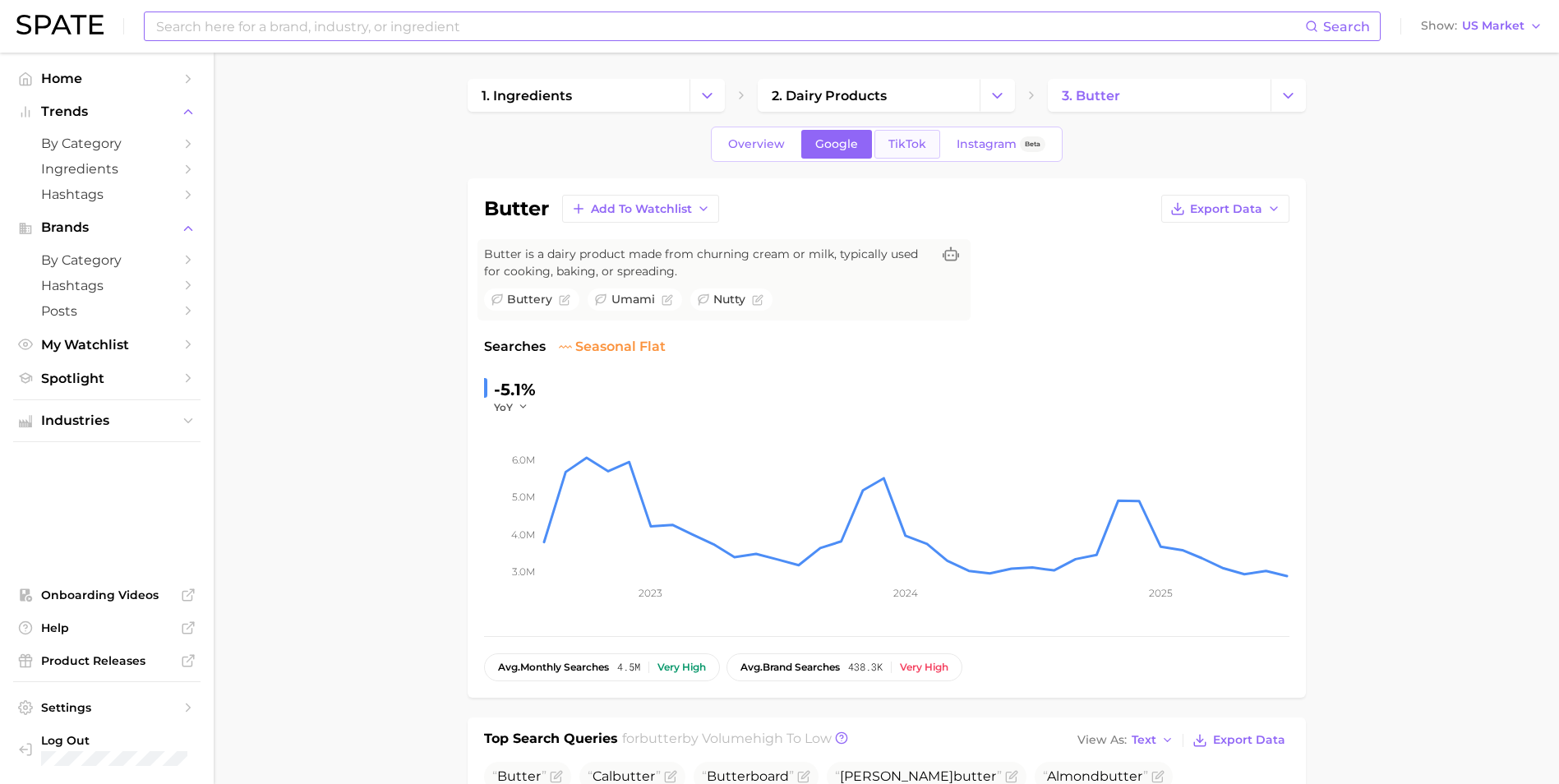
click at [888, 137] on span "TikTok" at bounding box center [907, 144] width 38 height 14
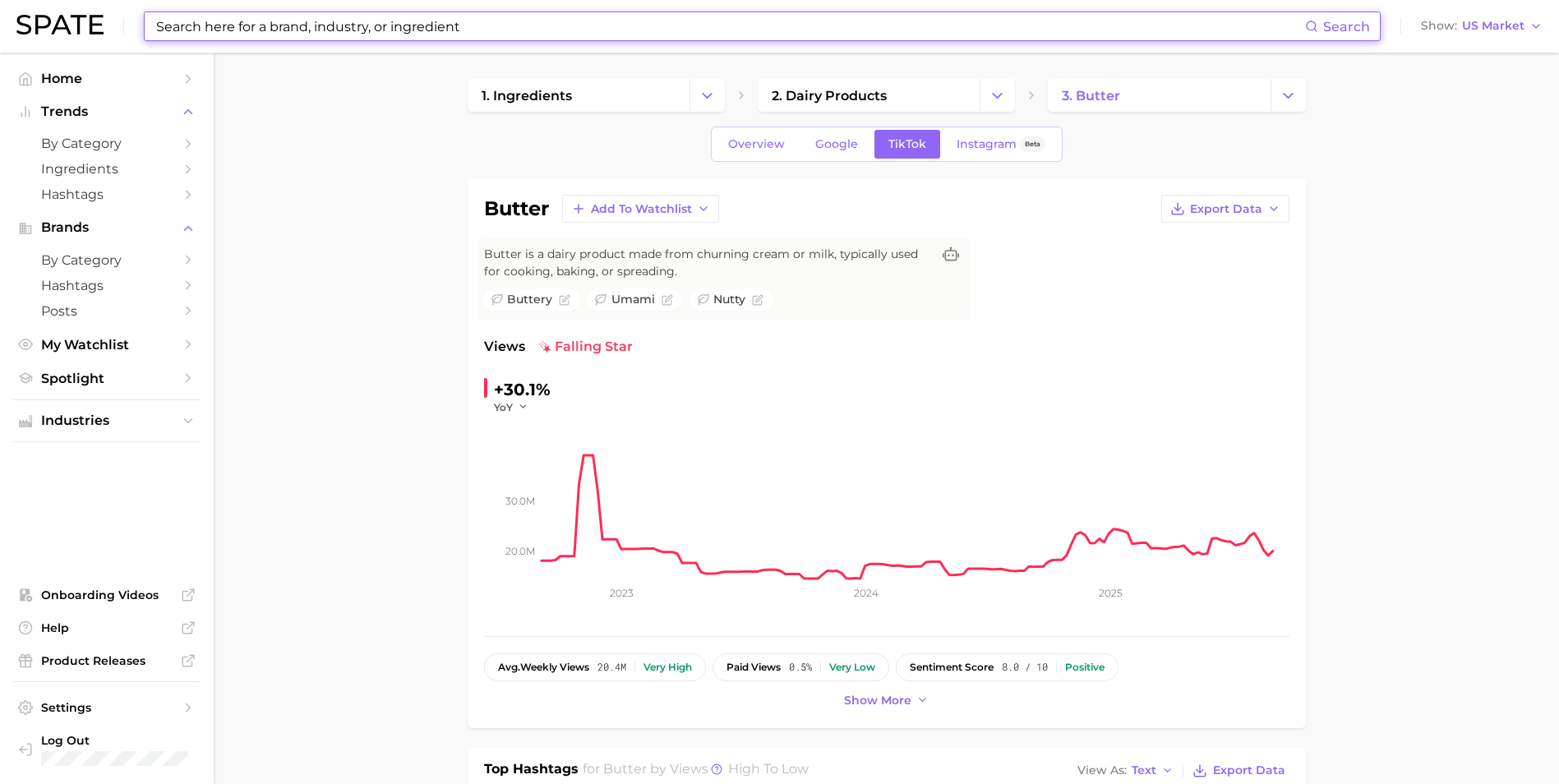
click at [459, 26] on input at bounding box center [730, 26] width 1151 height 28
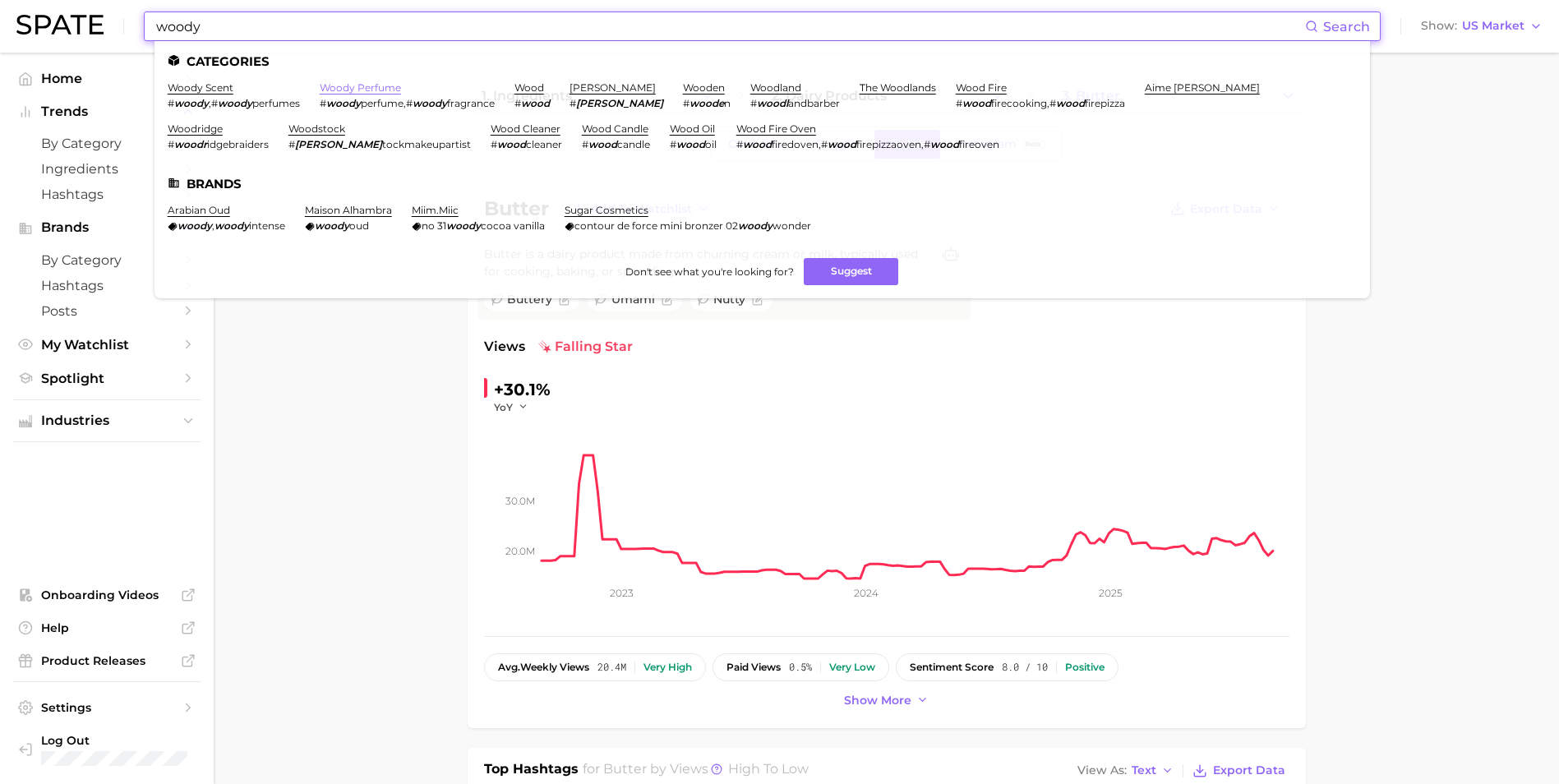
type input "woody"
click at [343, 92] on link "woody perfume" at bounding box center [360, 87] width 81 height 12
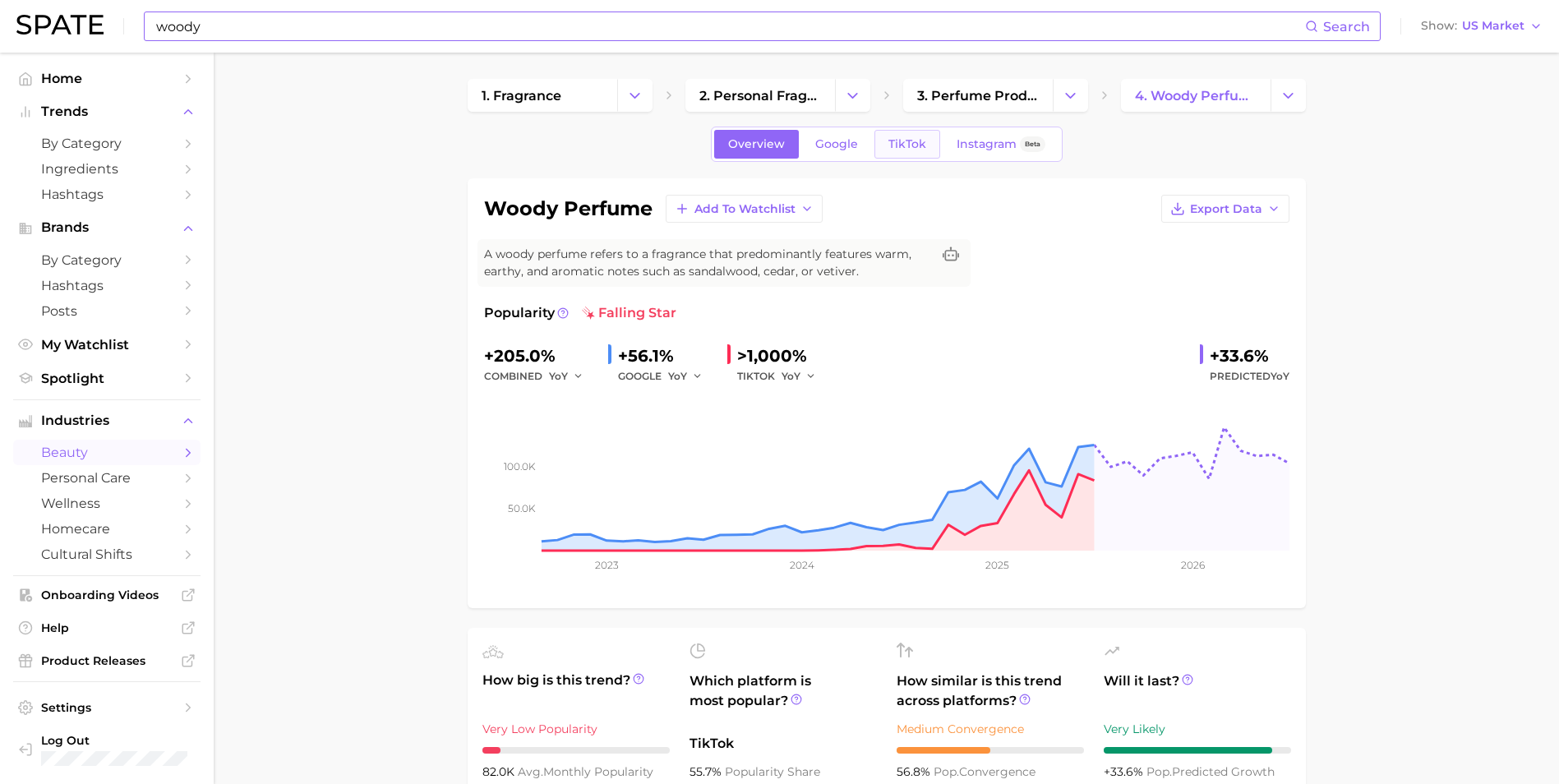
click at [911, 150] on span "TikTok" at bounding box center [907, 144] width 38 height 14
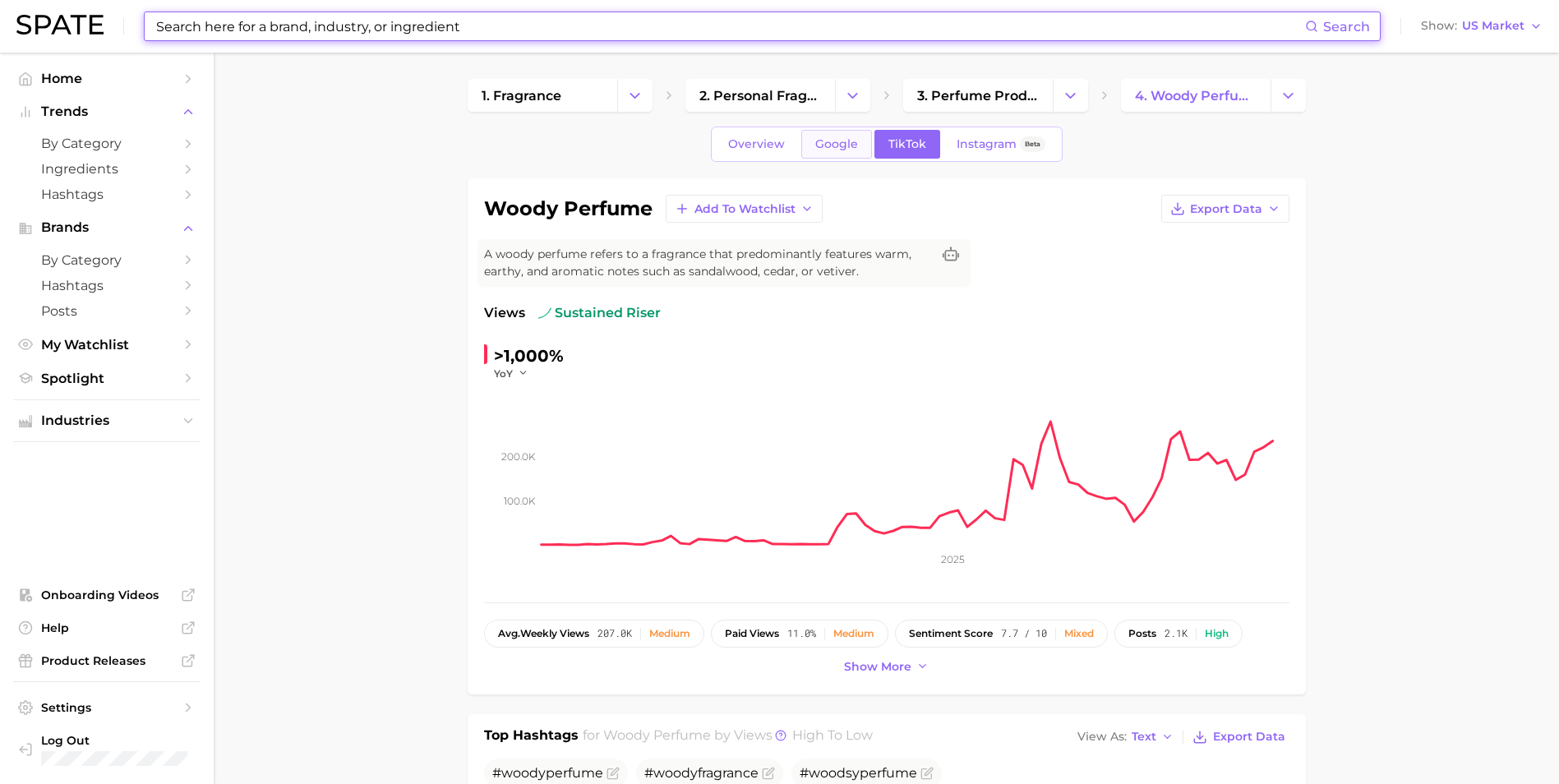
click at [831, 154] on link "Google" at bounding box center [836, 144] width 71 height 29
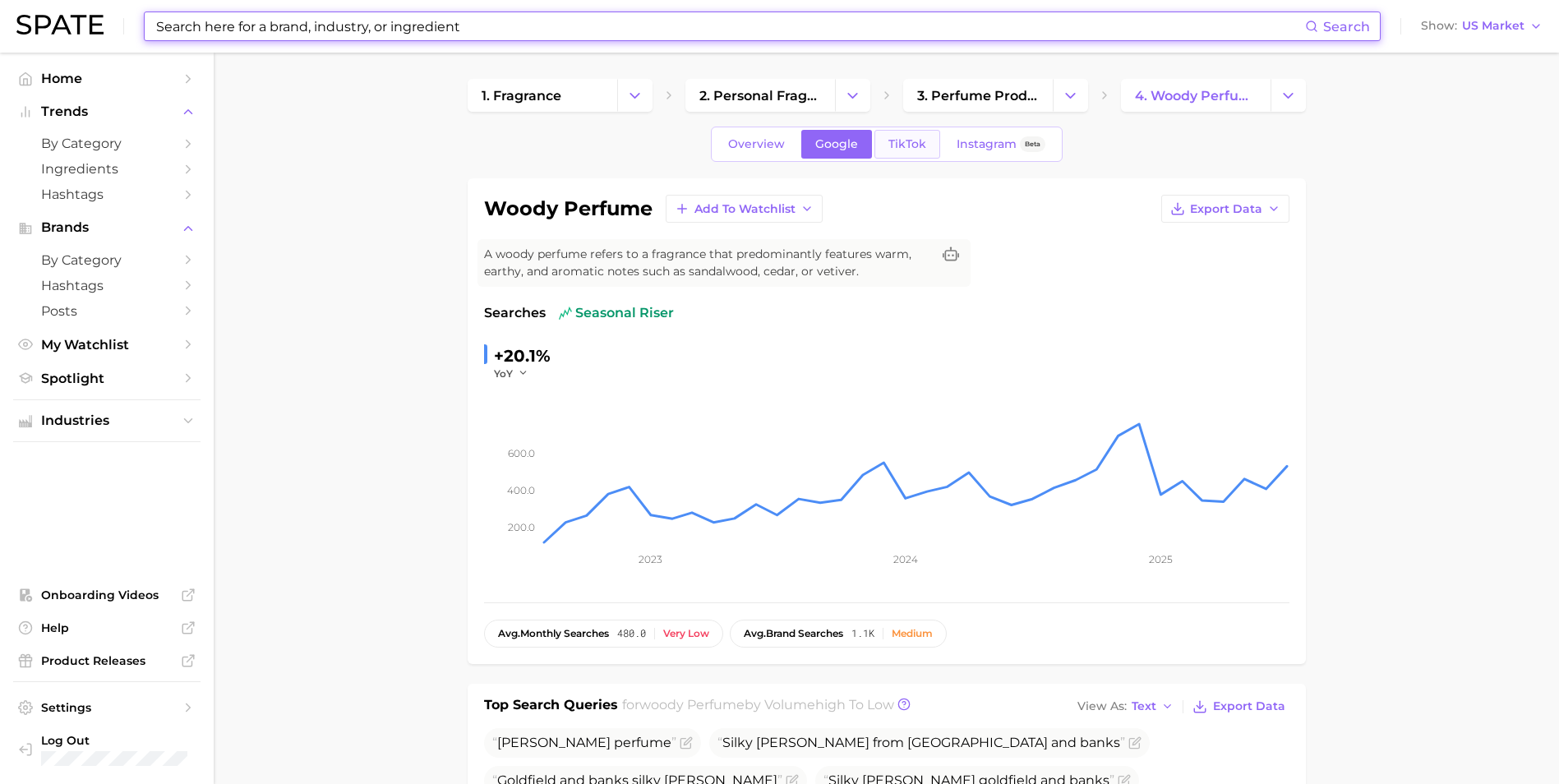
click at [899, 148] on span "TikTok" at bounding box center [907, 144] width 38 height 14
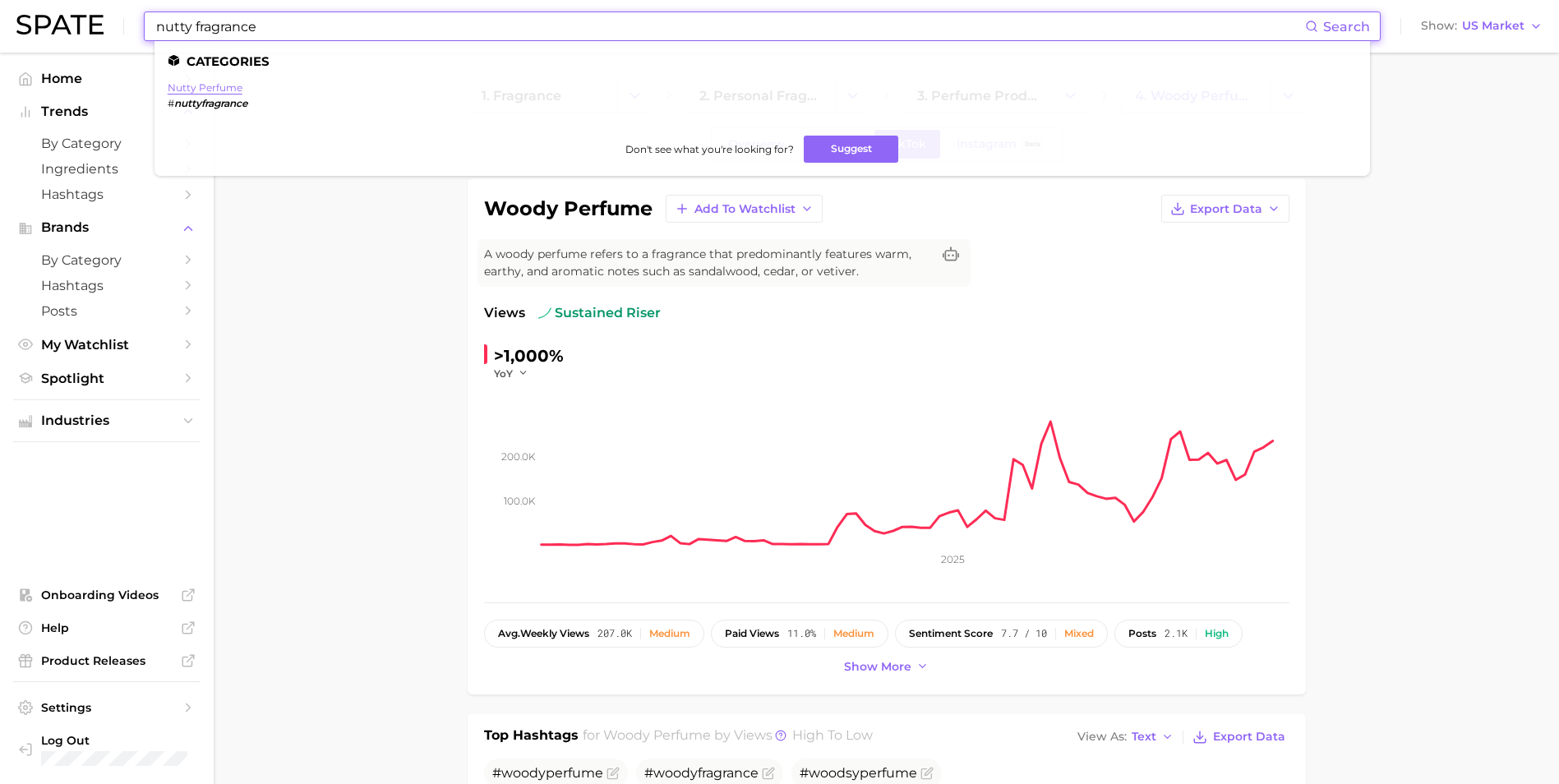
type input "nutty fragrance"
click at [207, 84] on link "nutty perfume" at bounding box center [205, 87] width 75 height 12
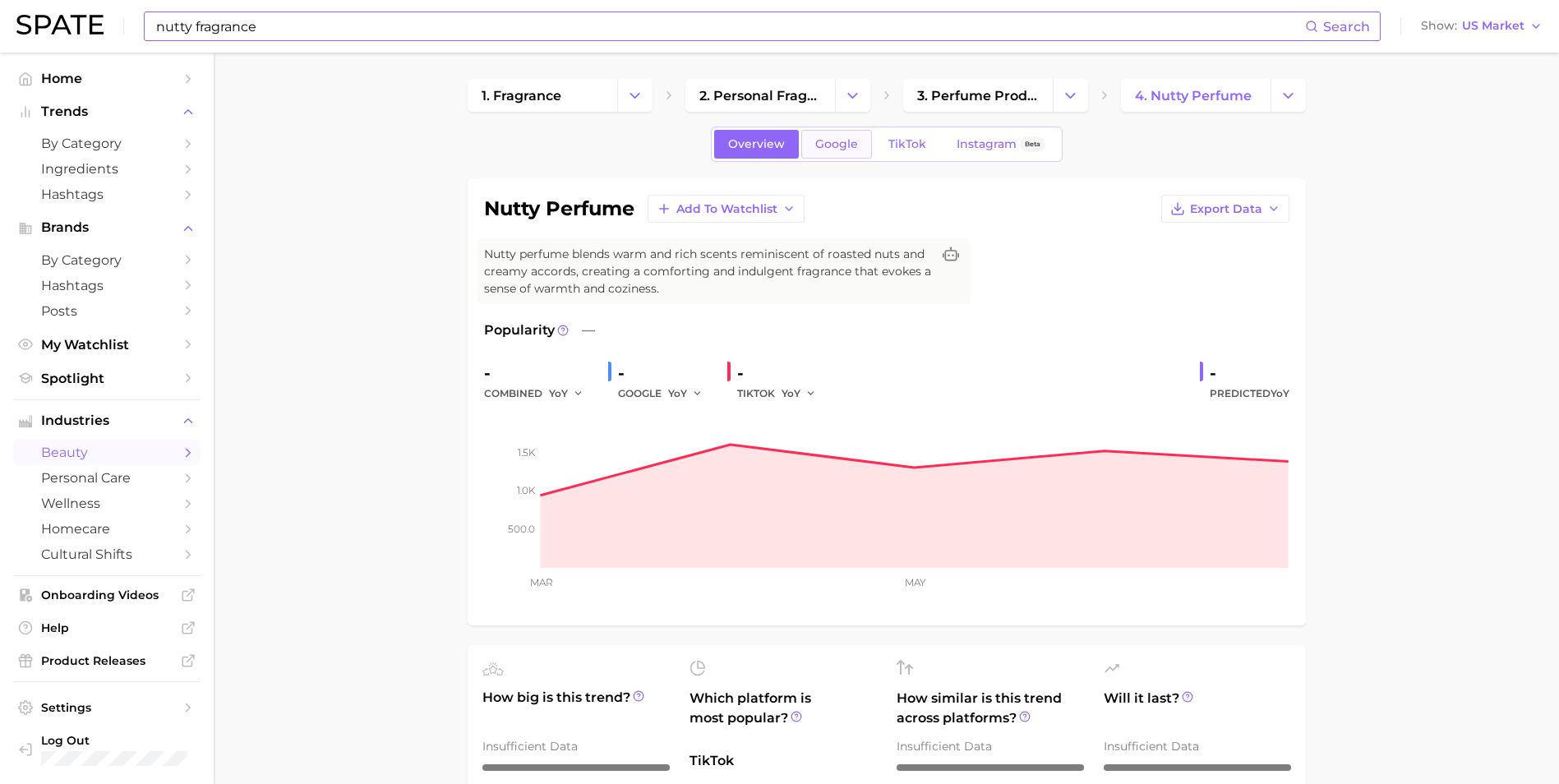
click at [857, 147] on link "Google" at bounding box center [836, 144] width 71 height 29
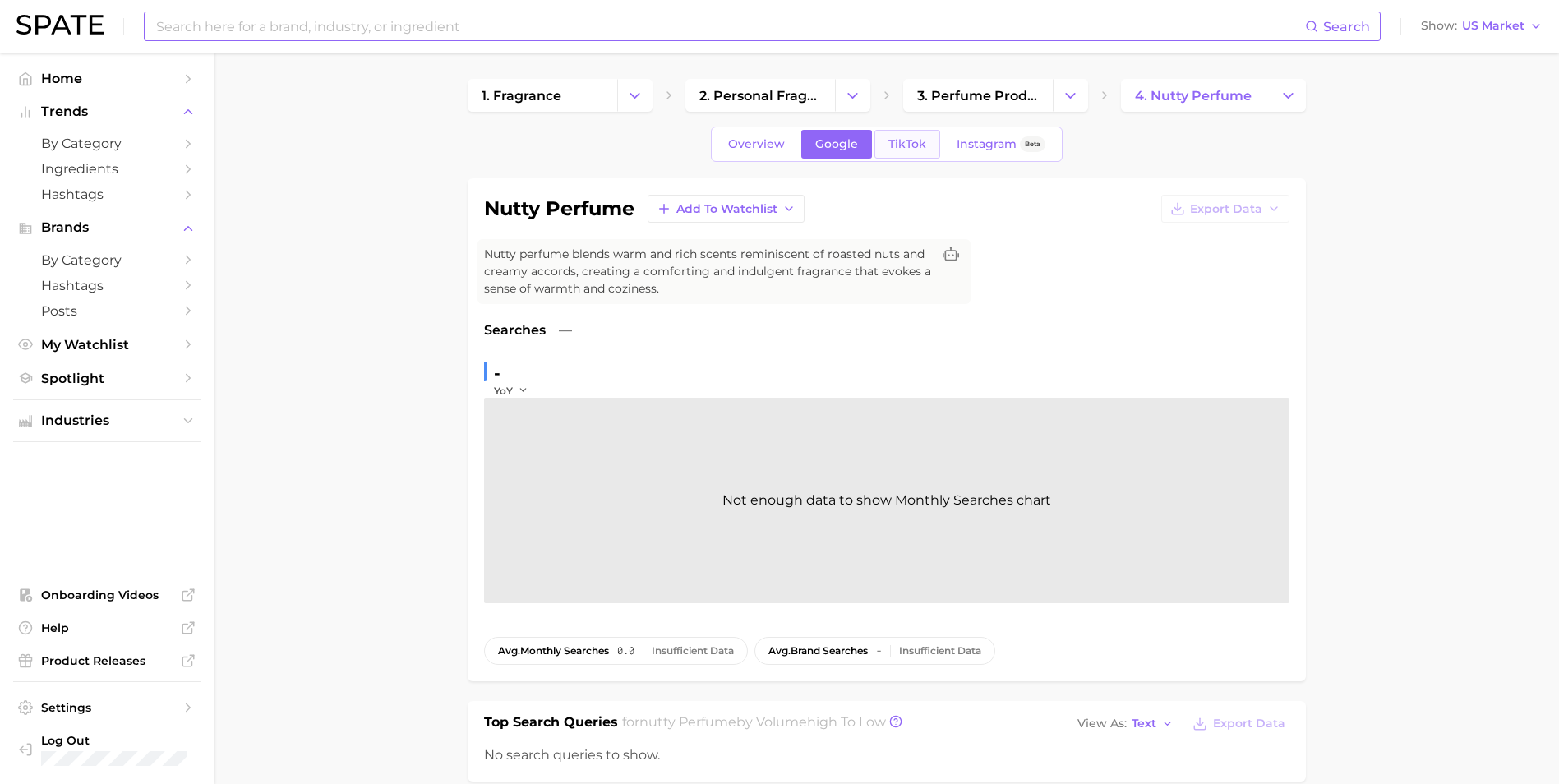
click at [894, 149] on span "TikTok" at bounding box center [907, 144] width 38 height 14
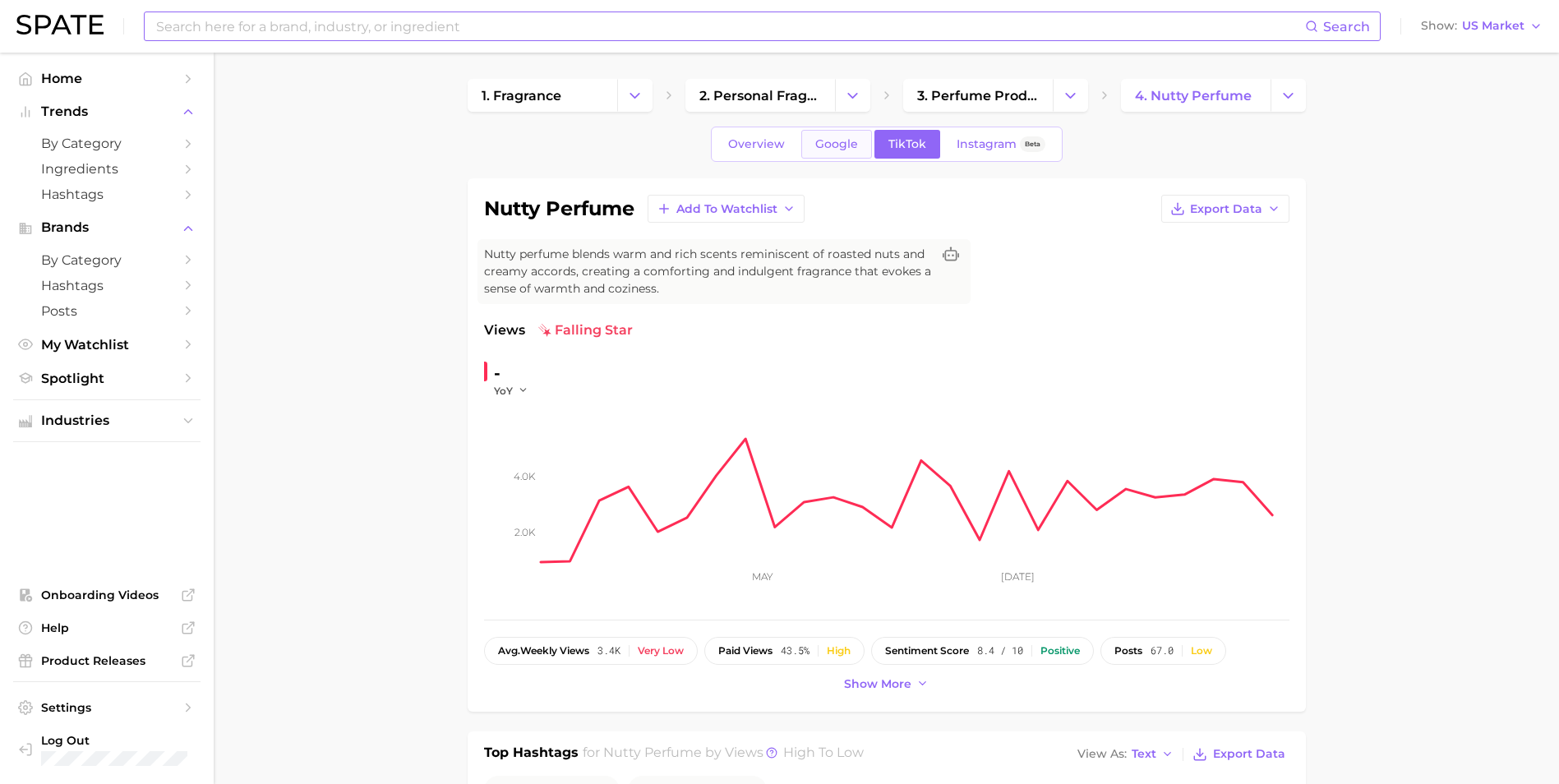
click at [859, 149] on link "Google" at bounding box center [836, 144] width 71 height 29
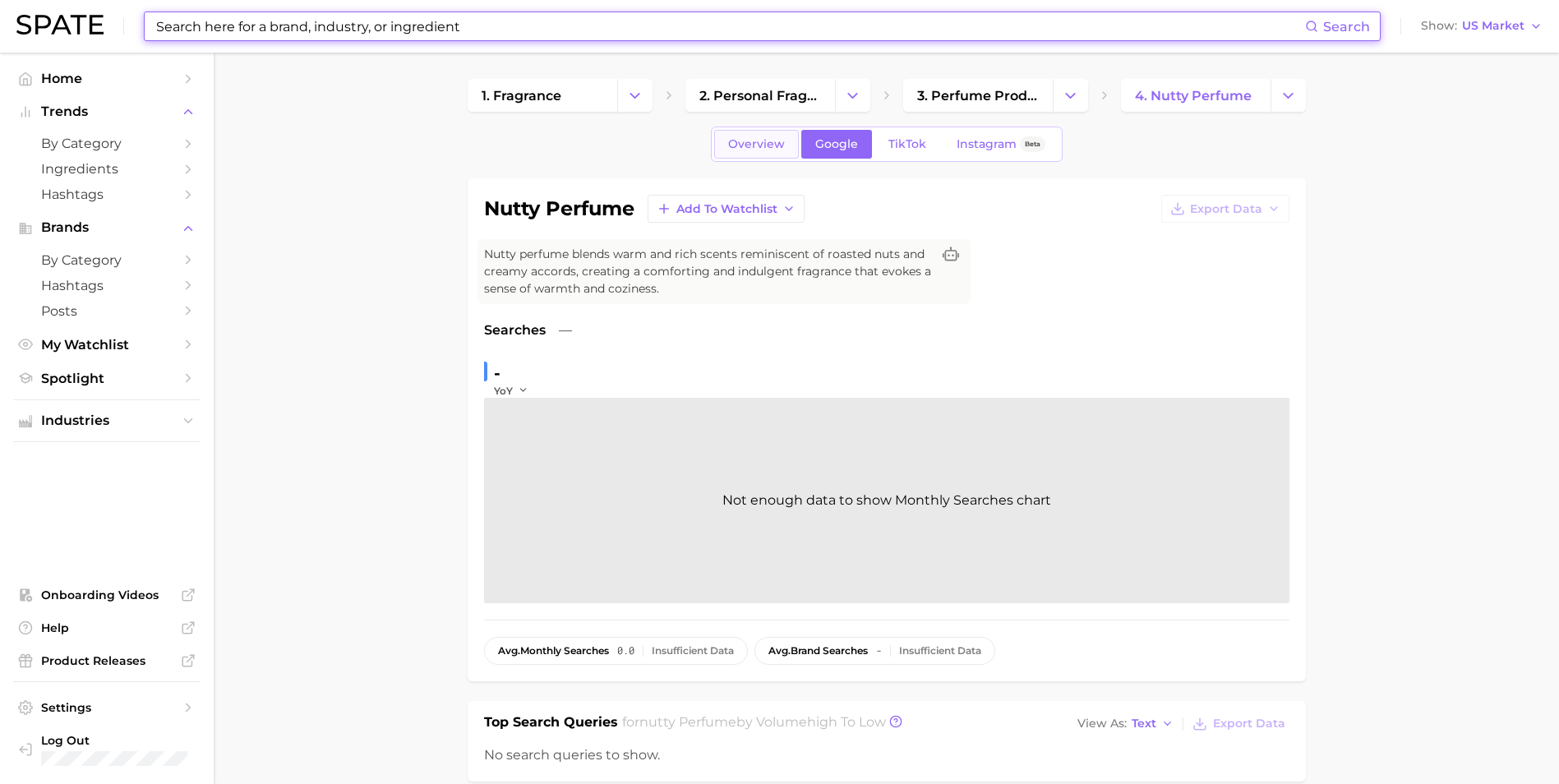
click at [759, 147] on span "Overview" at bounding box center [756, 144] width 57 height 14
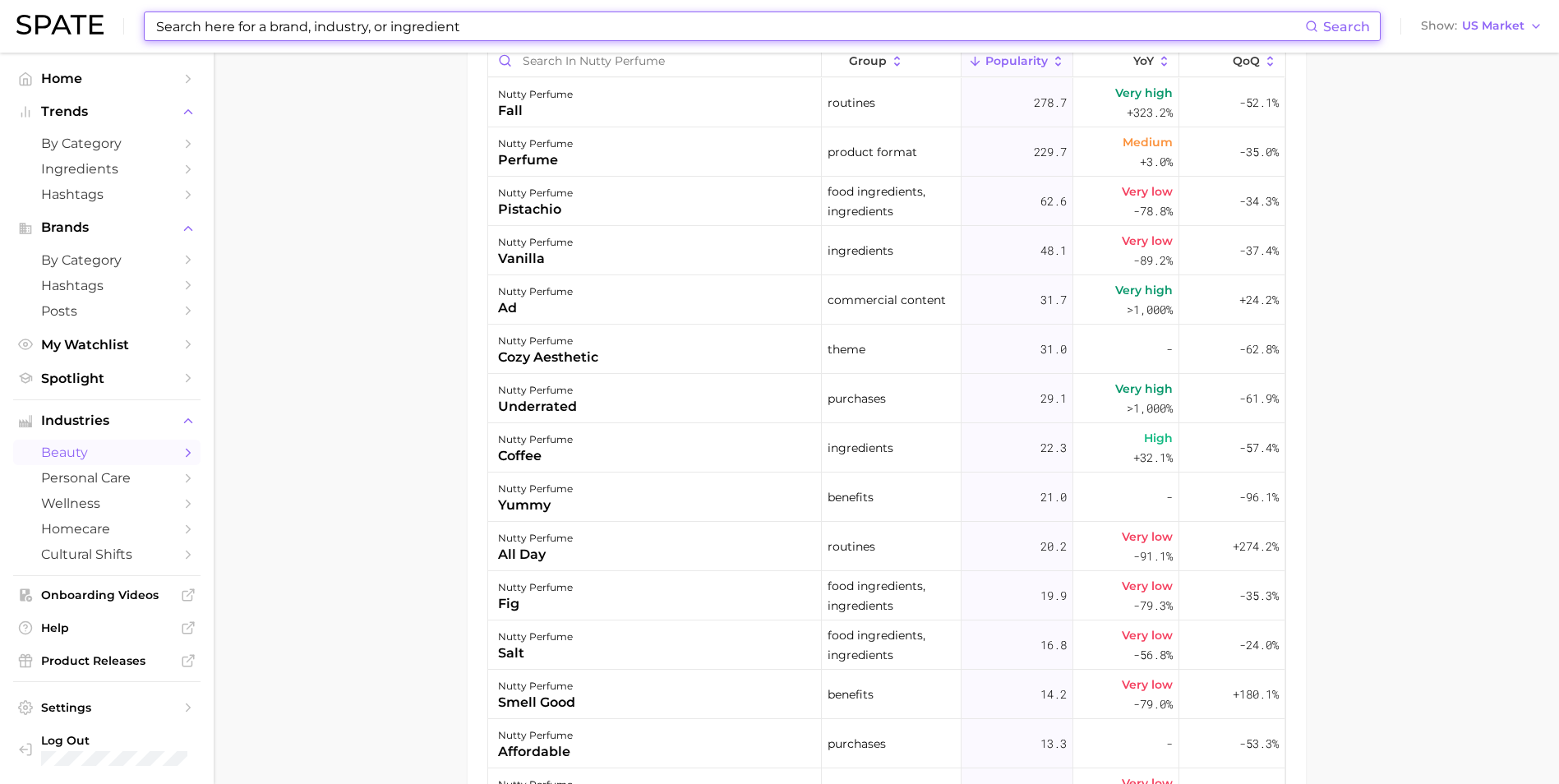
scroll to position [1145, 0]
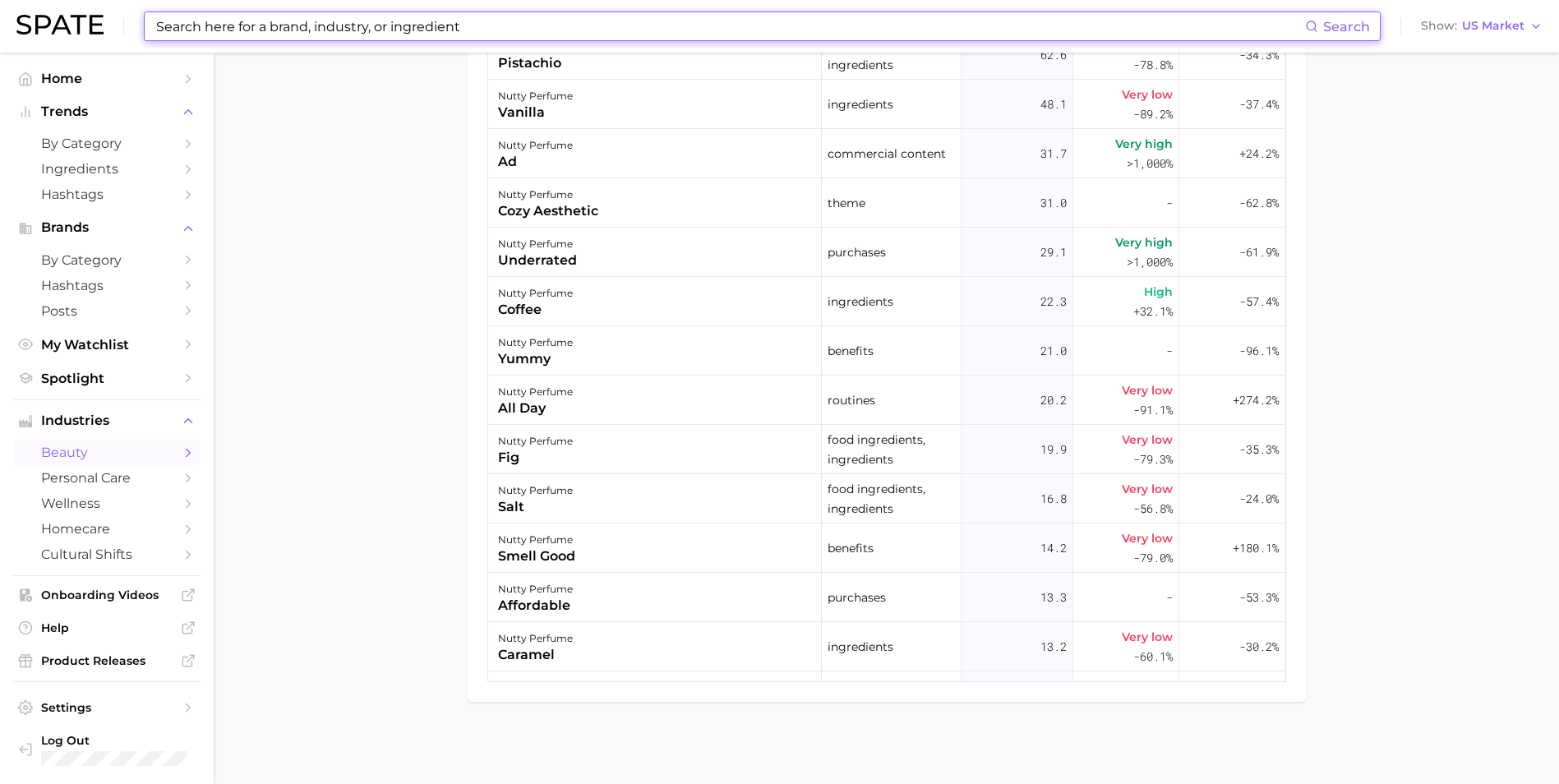
click at [346, 27] on input at bounding box center [730, 26] width 1151 height 28
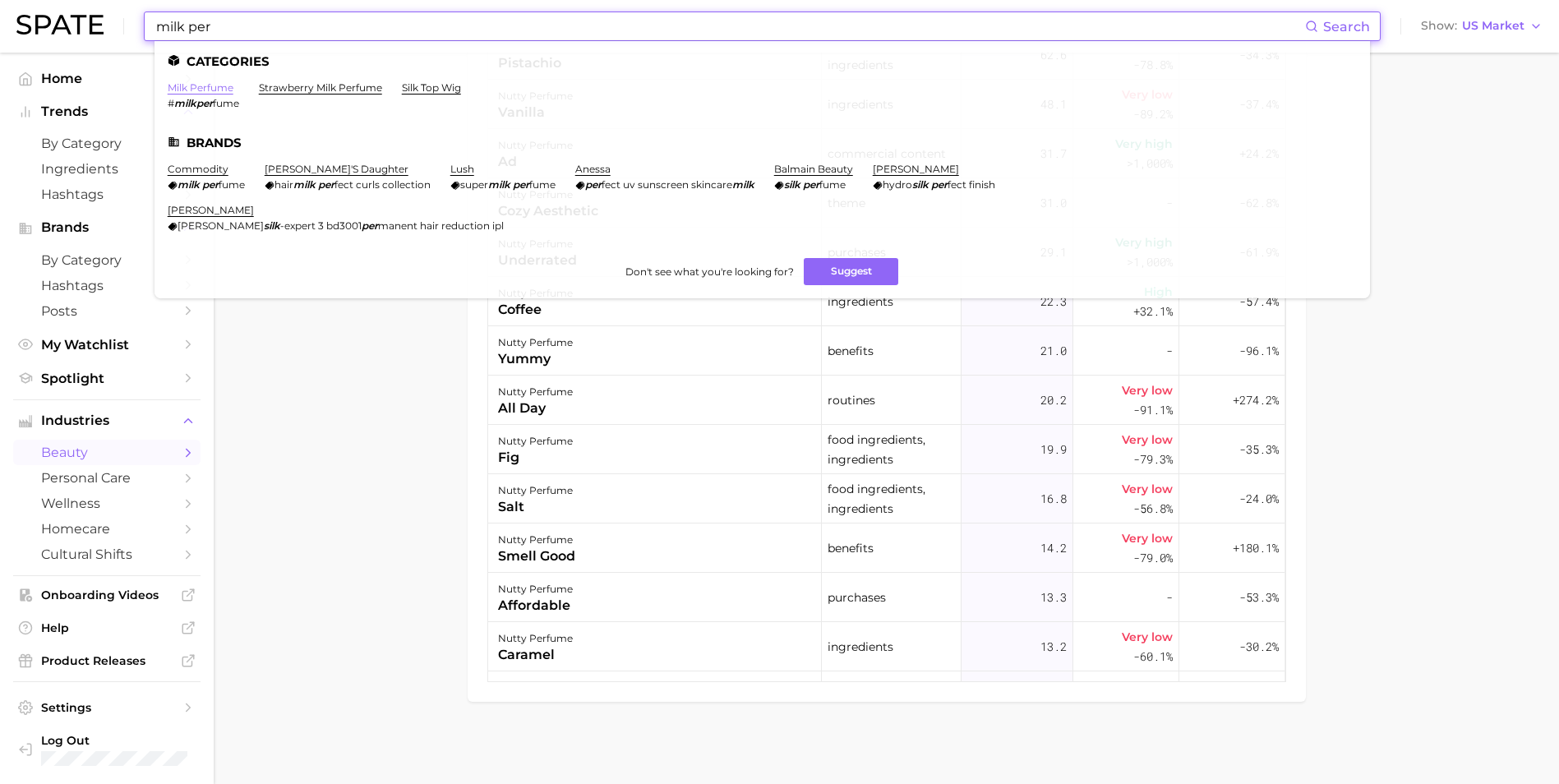
type input "milk per"
click at [217, 89] on link "milk perfume" at bounding box center [200, 87] width 66 height 12
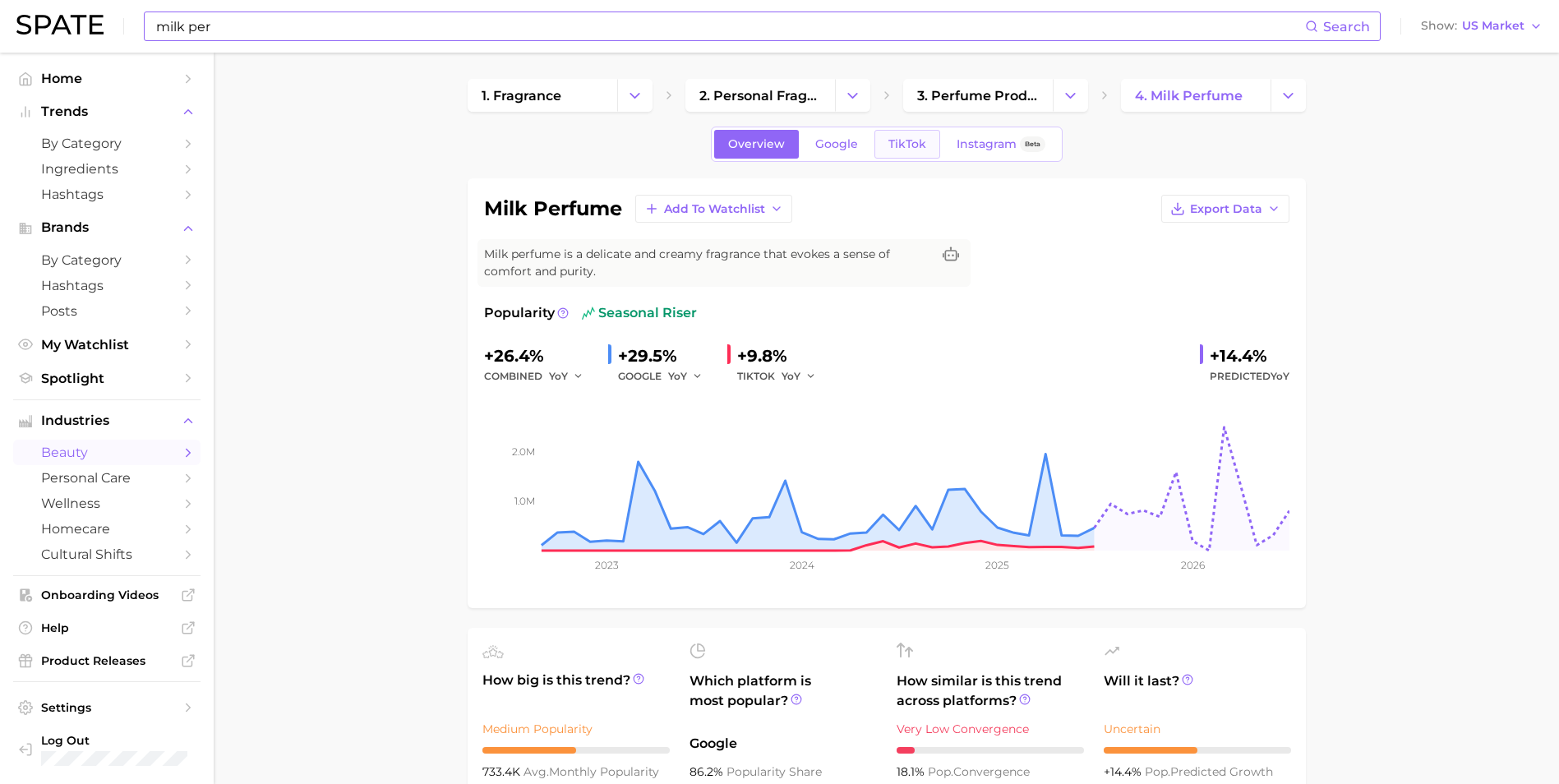
click at [924, 152] on link "TikTok" at bounding box center [907, 144] width 66 height 29
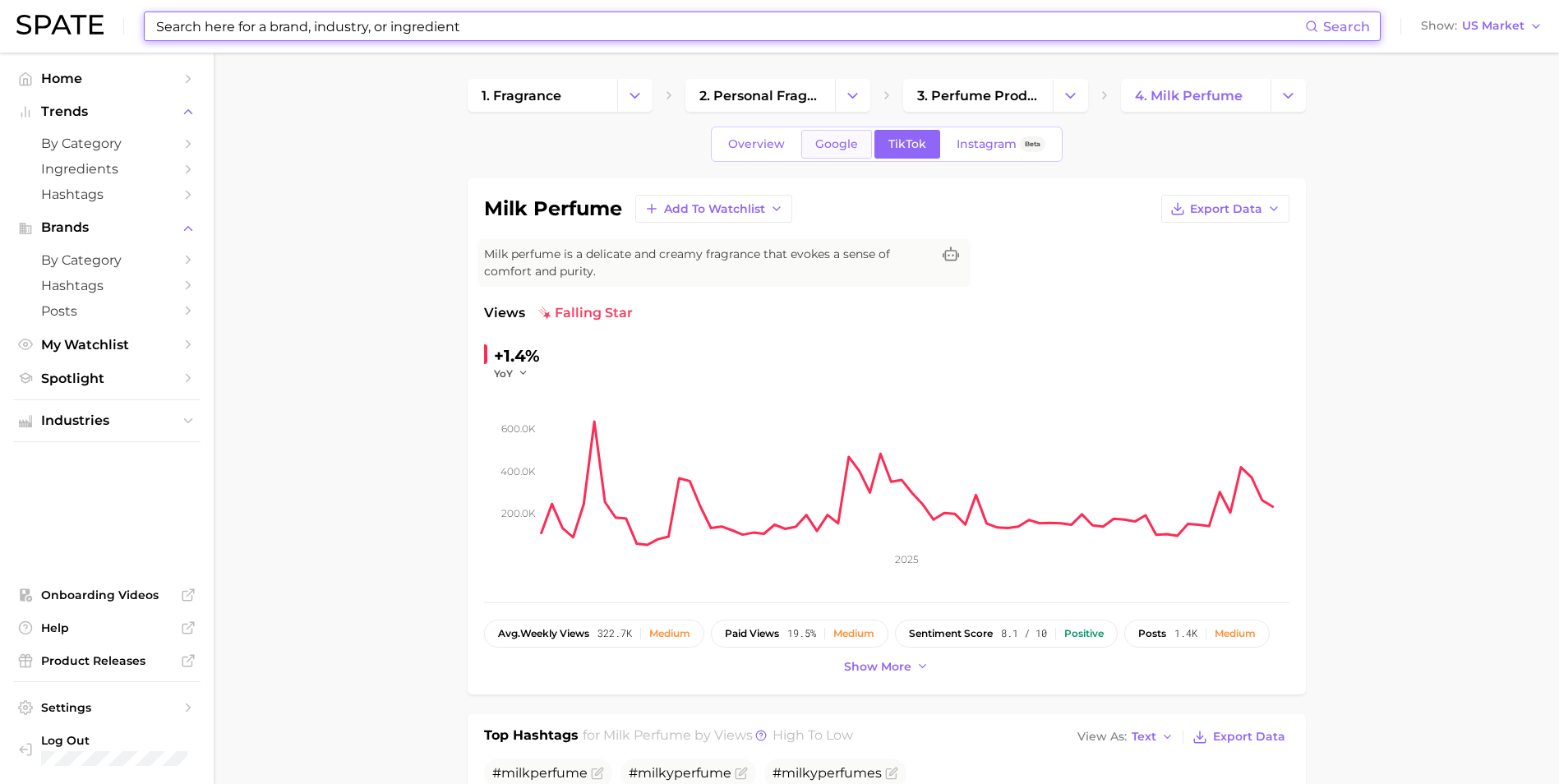
click at [842, 149] on span "Google" at bounding box center [837, 144] width 43 height 14
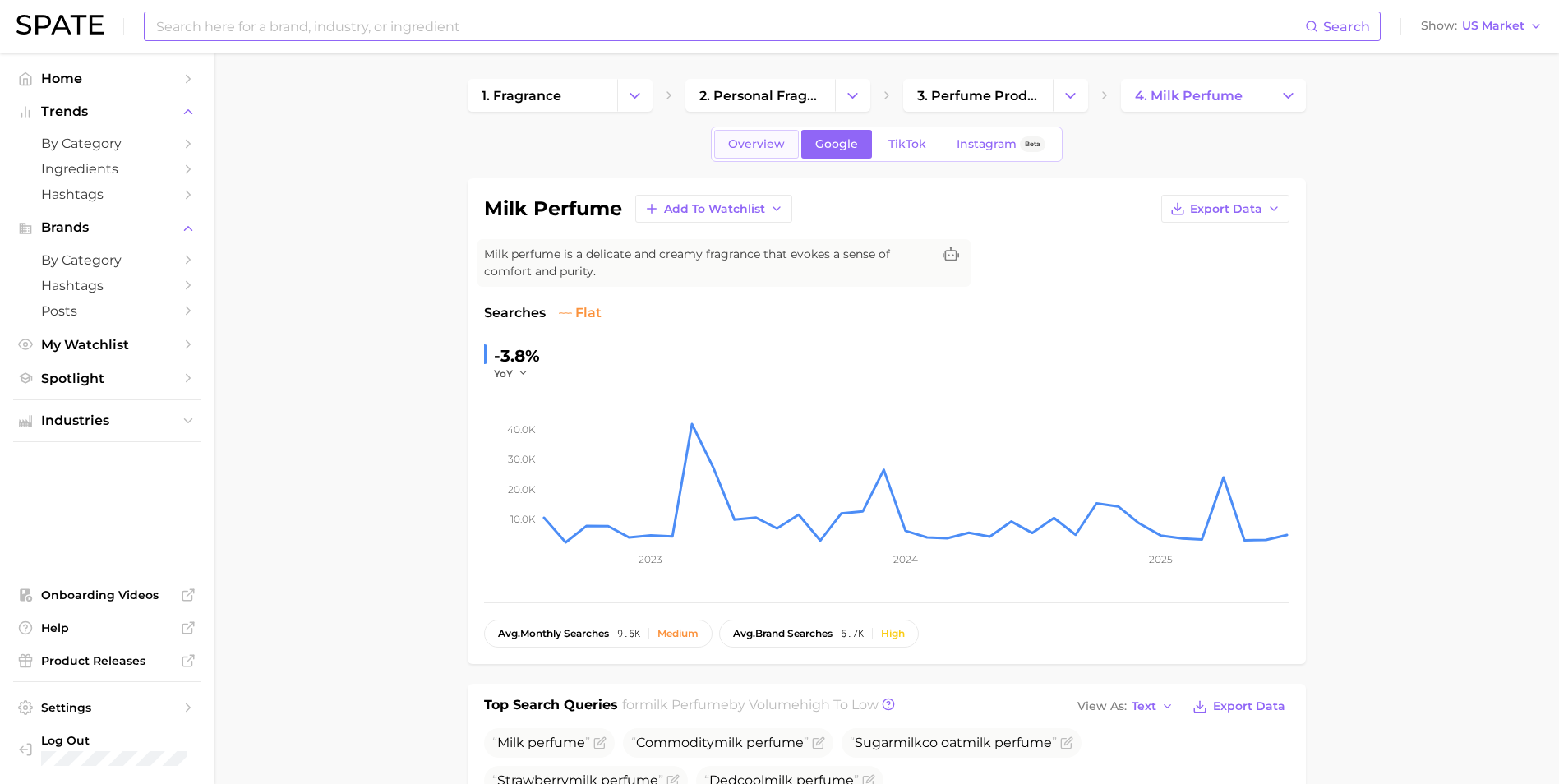
click at [742, 142] on span "Overview" at bounding box center [756, 144] width 57 height 14
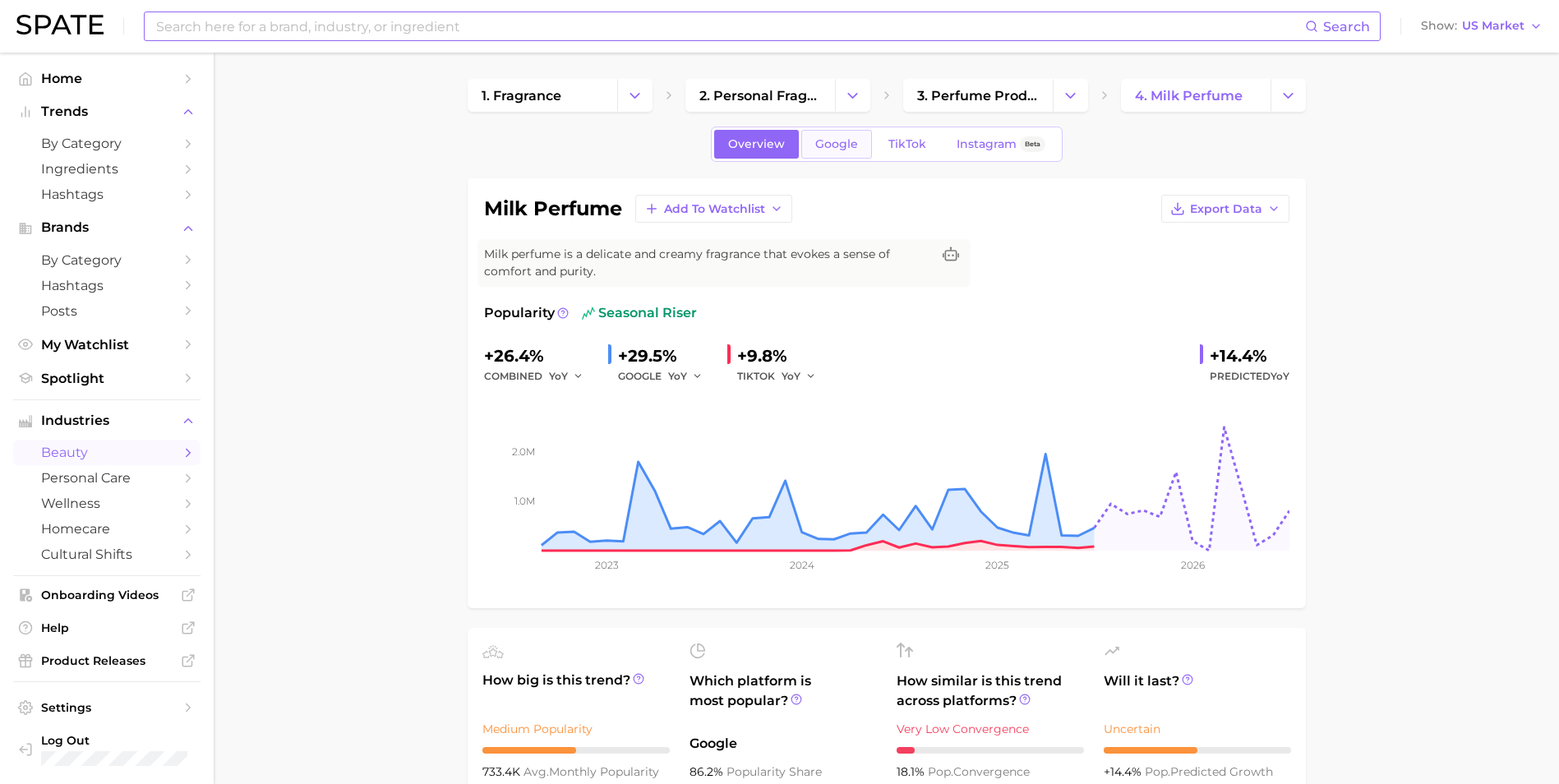
click at [830, 155] on link "Google" at bounding box center [836, 144] width 71 height 29
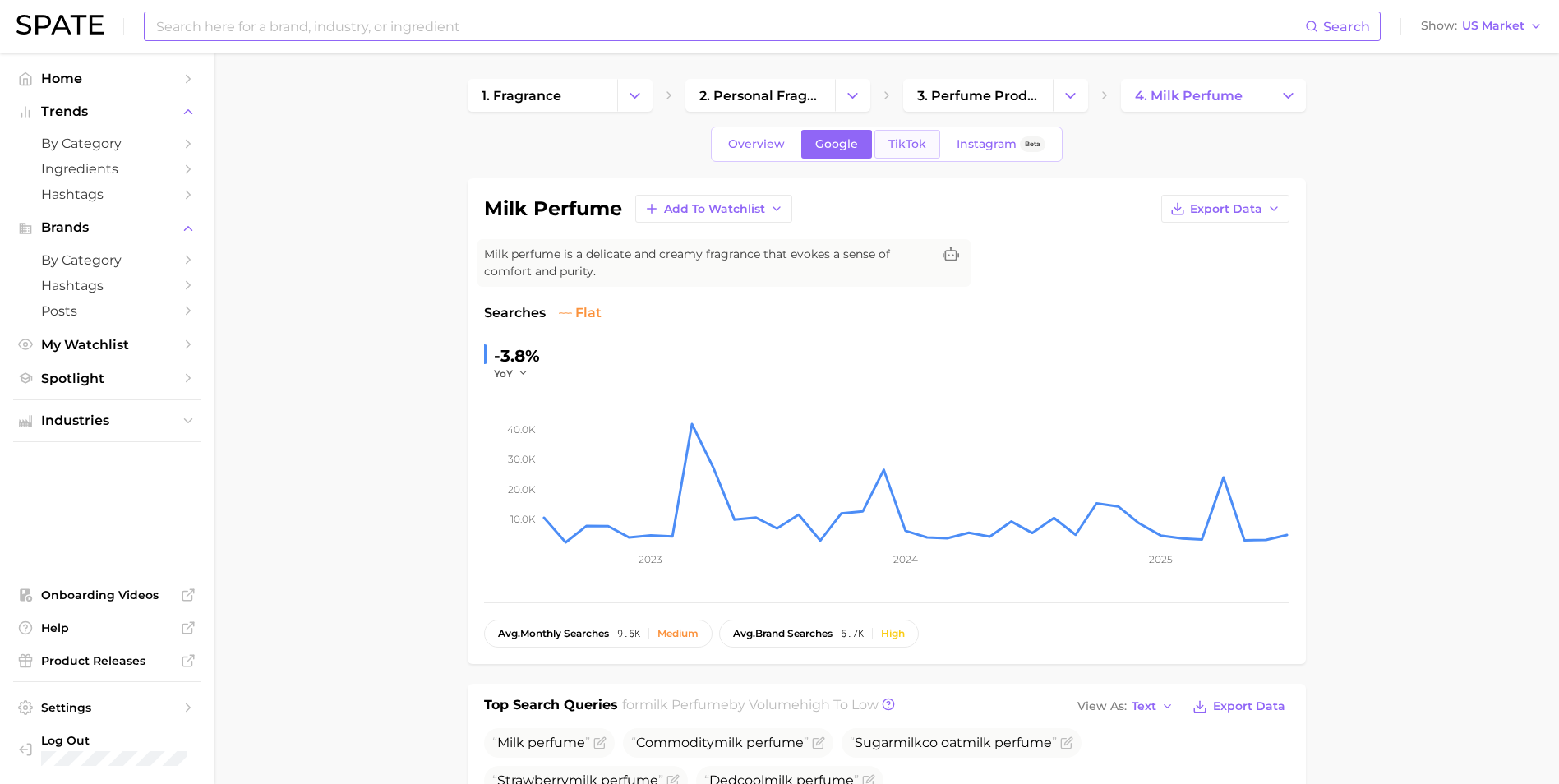
click at [895, 152] on link "TikTok" at bounding box center [907, 144] width 66 height 29
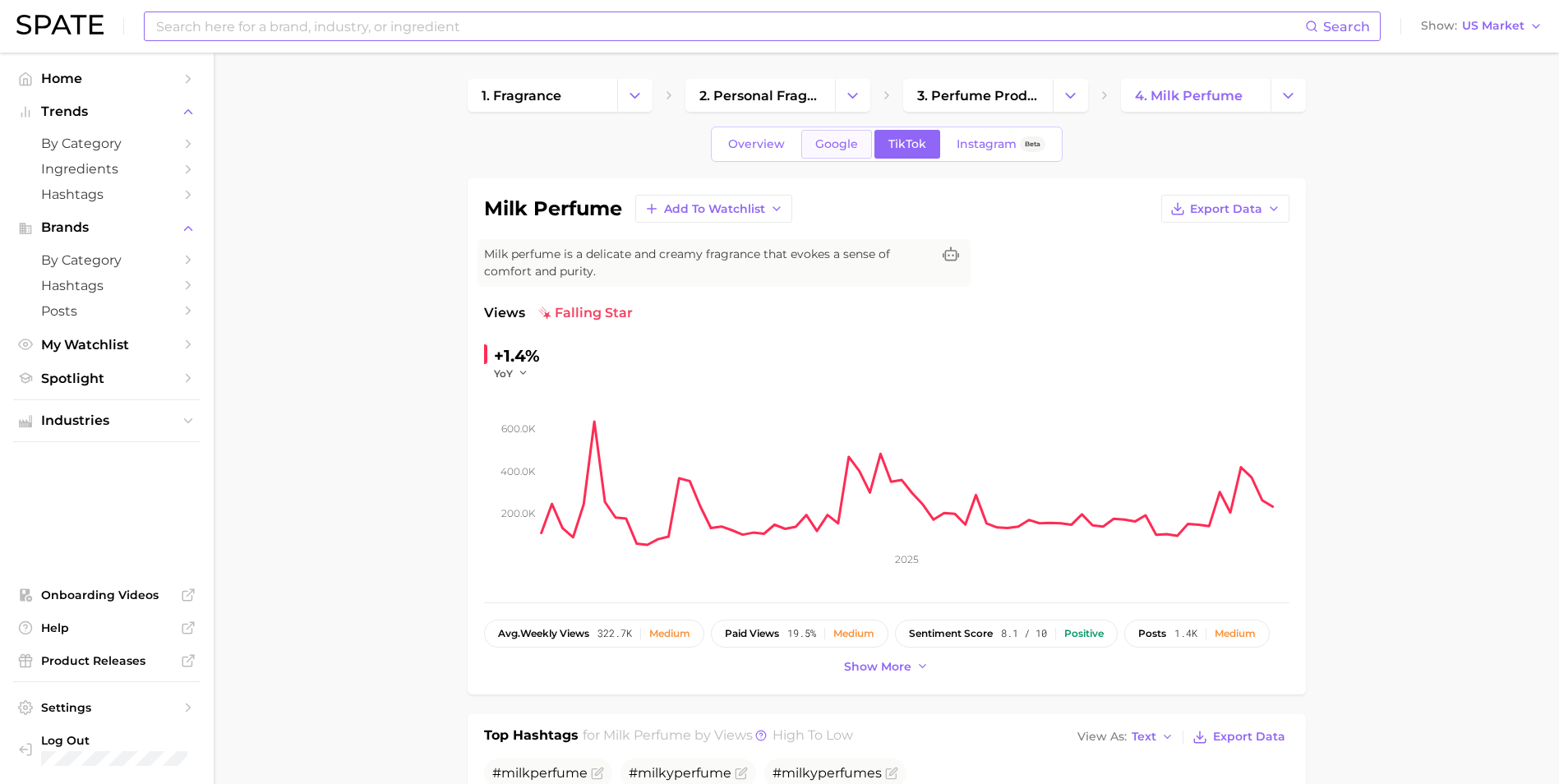
click at [833, 142] on span "Google" at bounding box center [837, 144] width 43 height 14
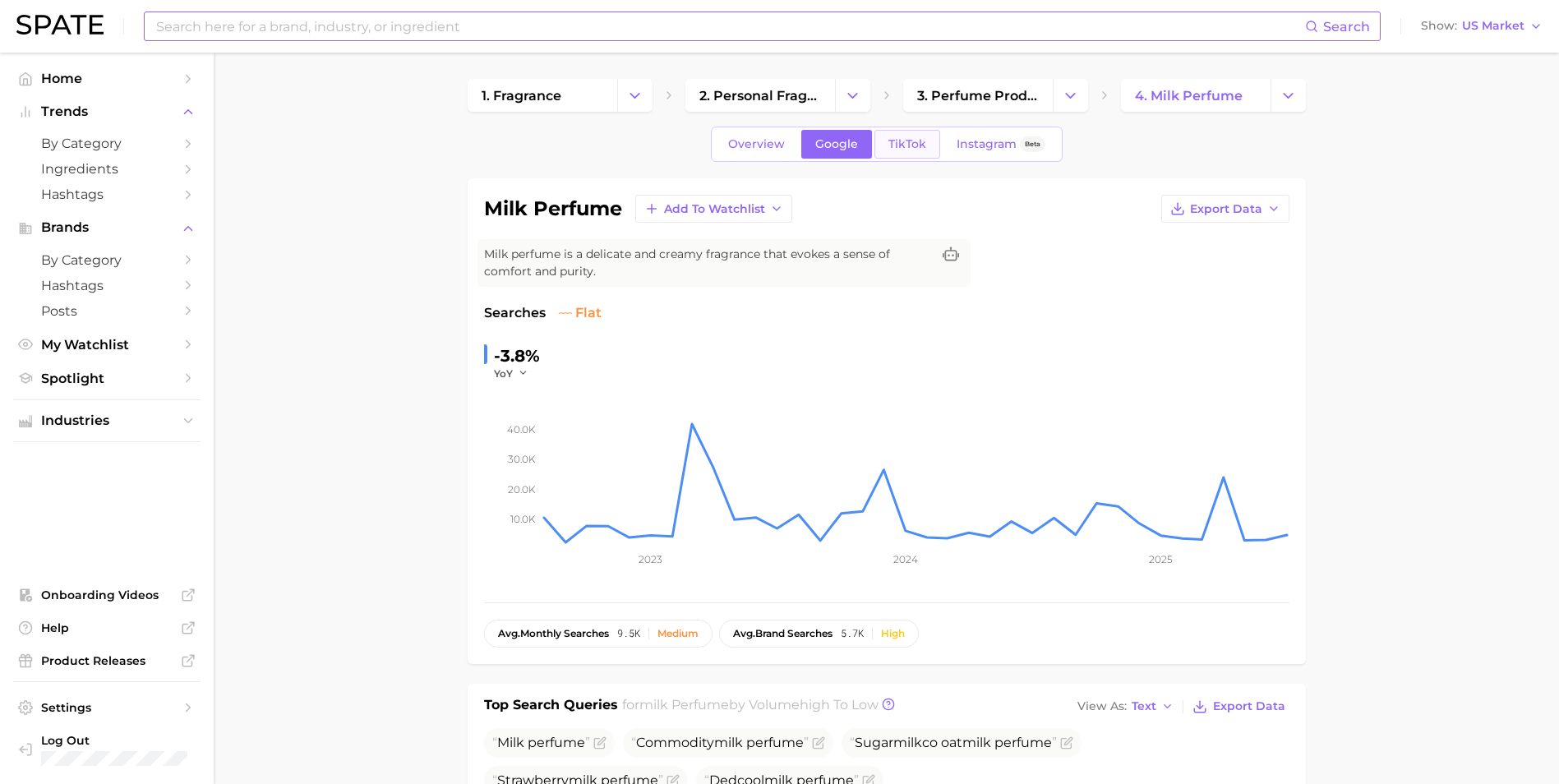
click at [875, 141] on link "TikTok" at bounding box center [907, 144] width 66 height 29
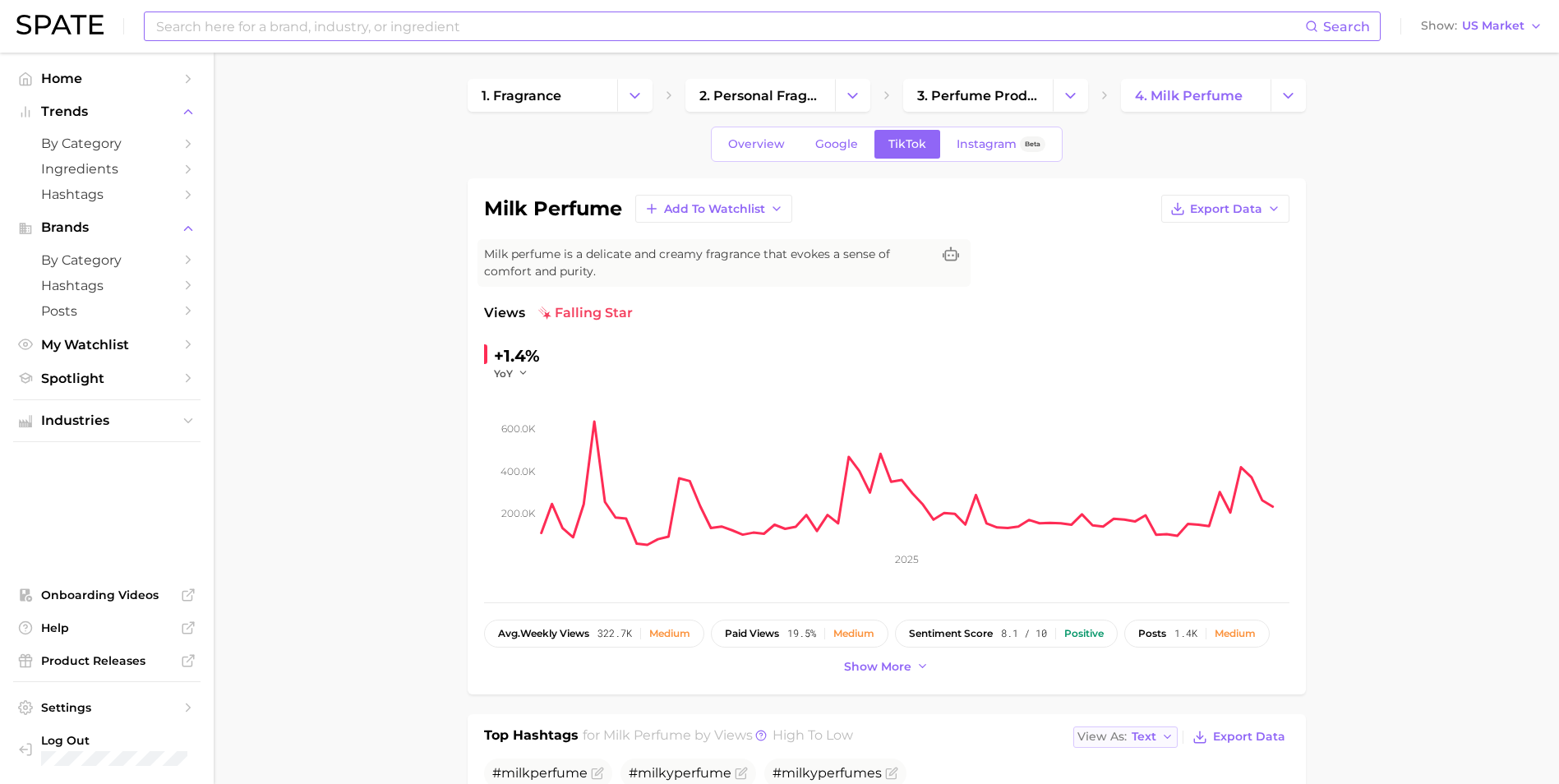
click at [1138, 732] on span "Text" at bounding box center [1144, 736] width 25 height 9
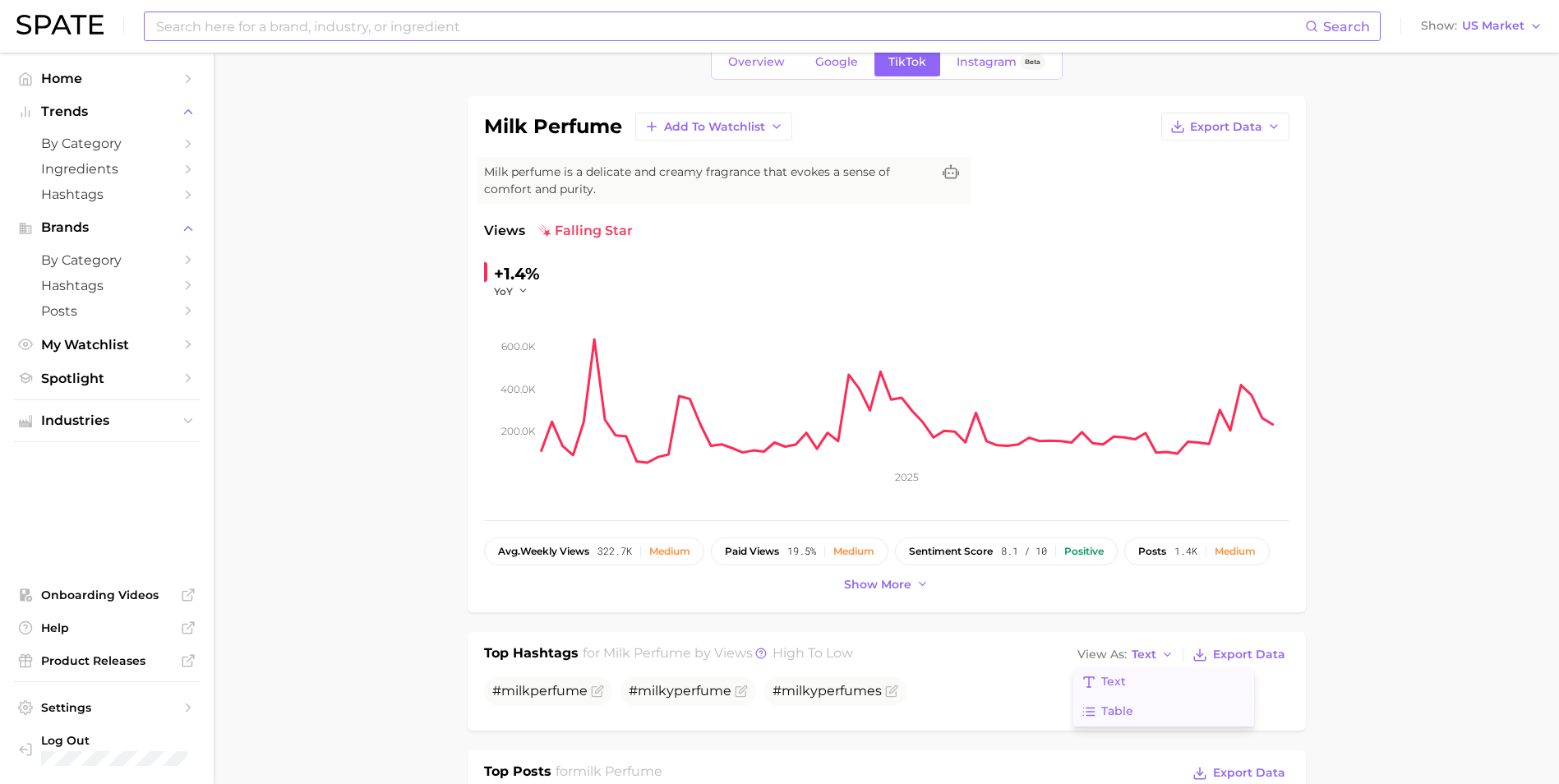
click at [1137, 721] on button "Table" at bounding box center [1163, 712] width 181 height 30
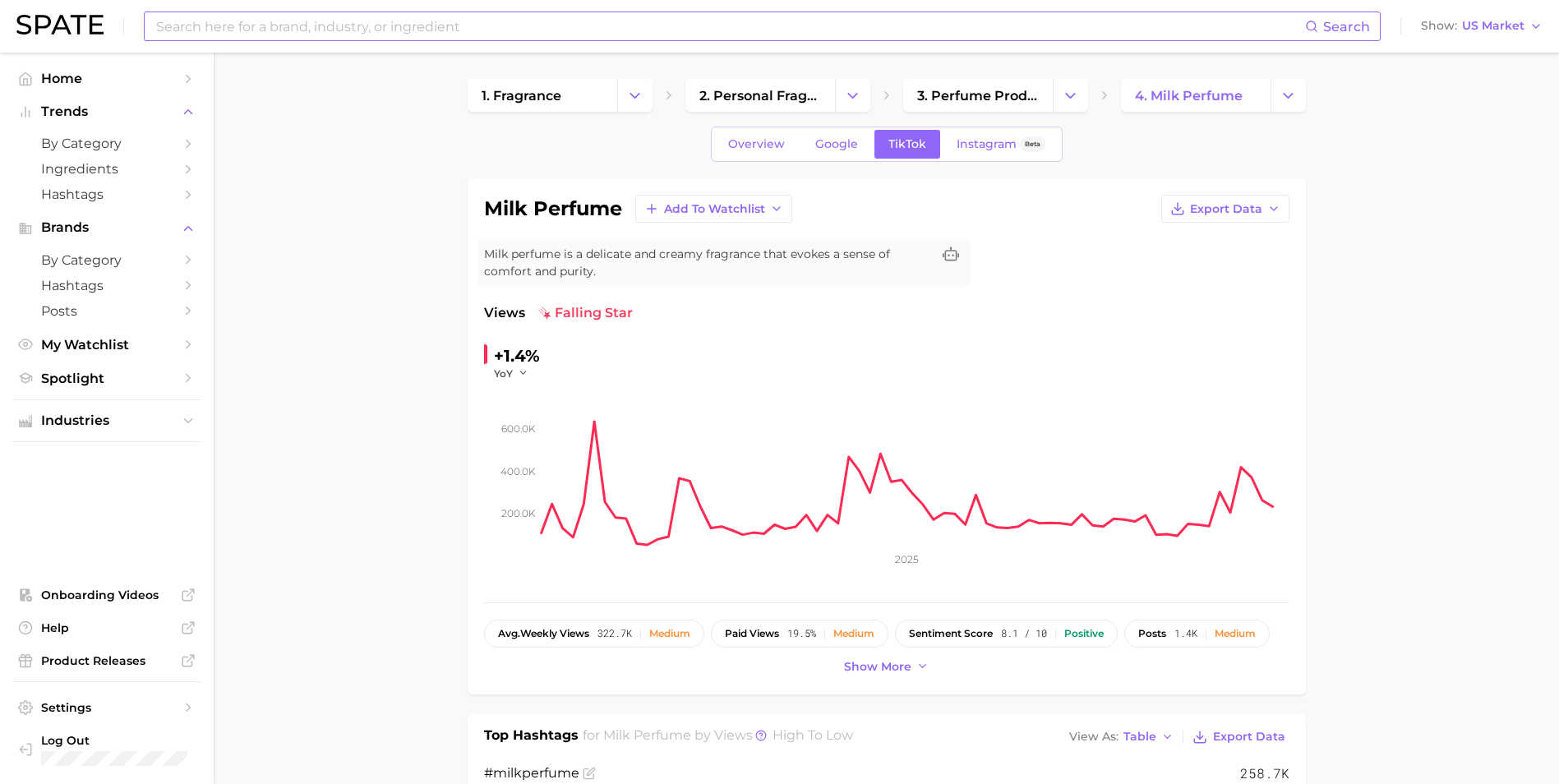
click at [246, 14] on input at bounding box center [730, 26] width 1151 height 28
type input "butter"
